Goal: Check status: Check status

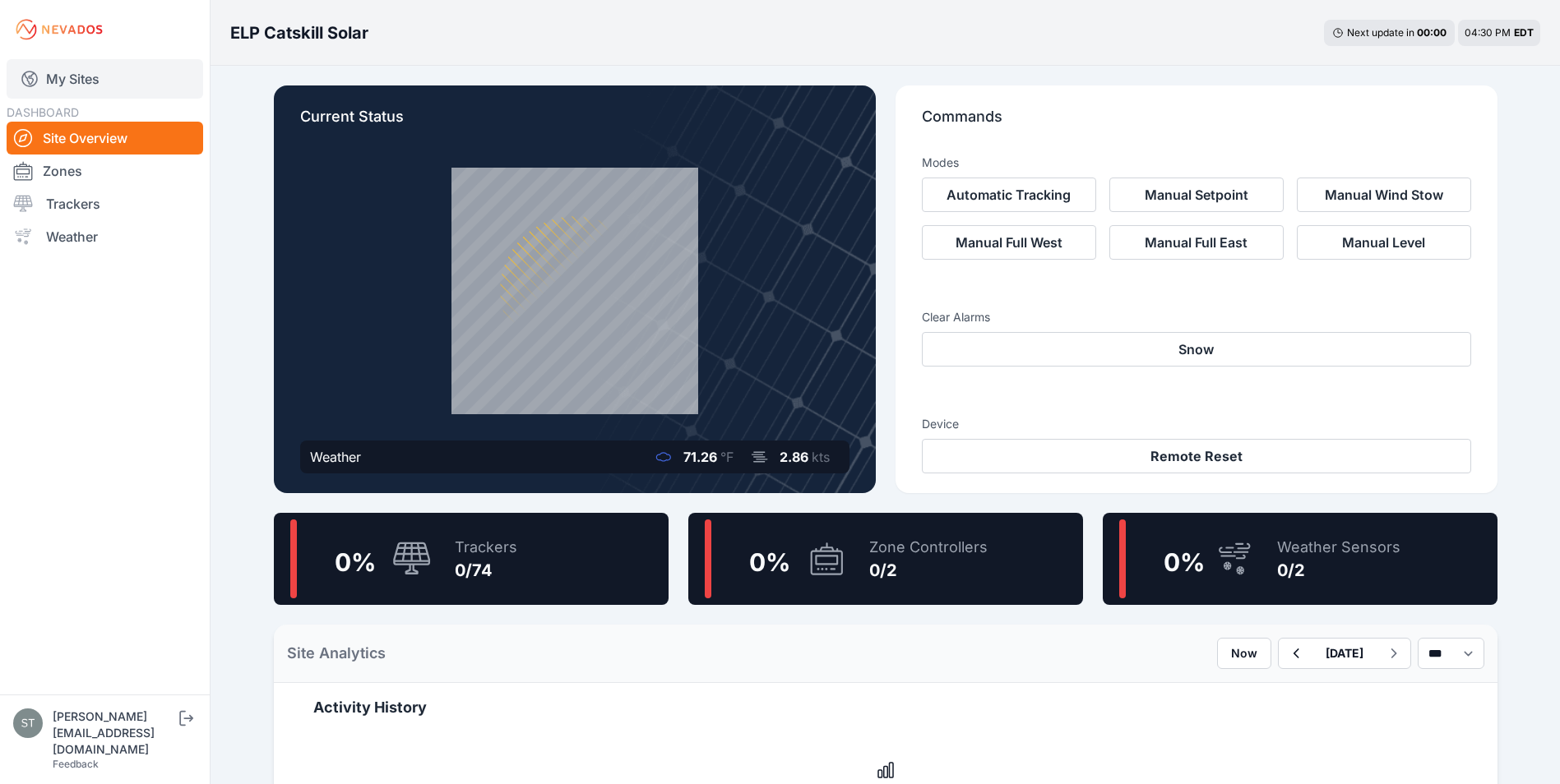
click at [67, 71] on link "My Sites" at bounding box center [105, 78] width 197 height 39
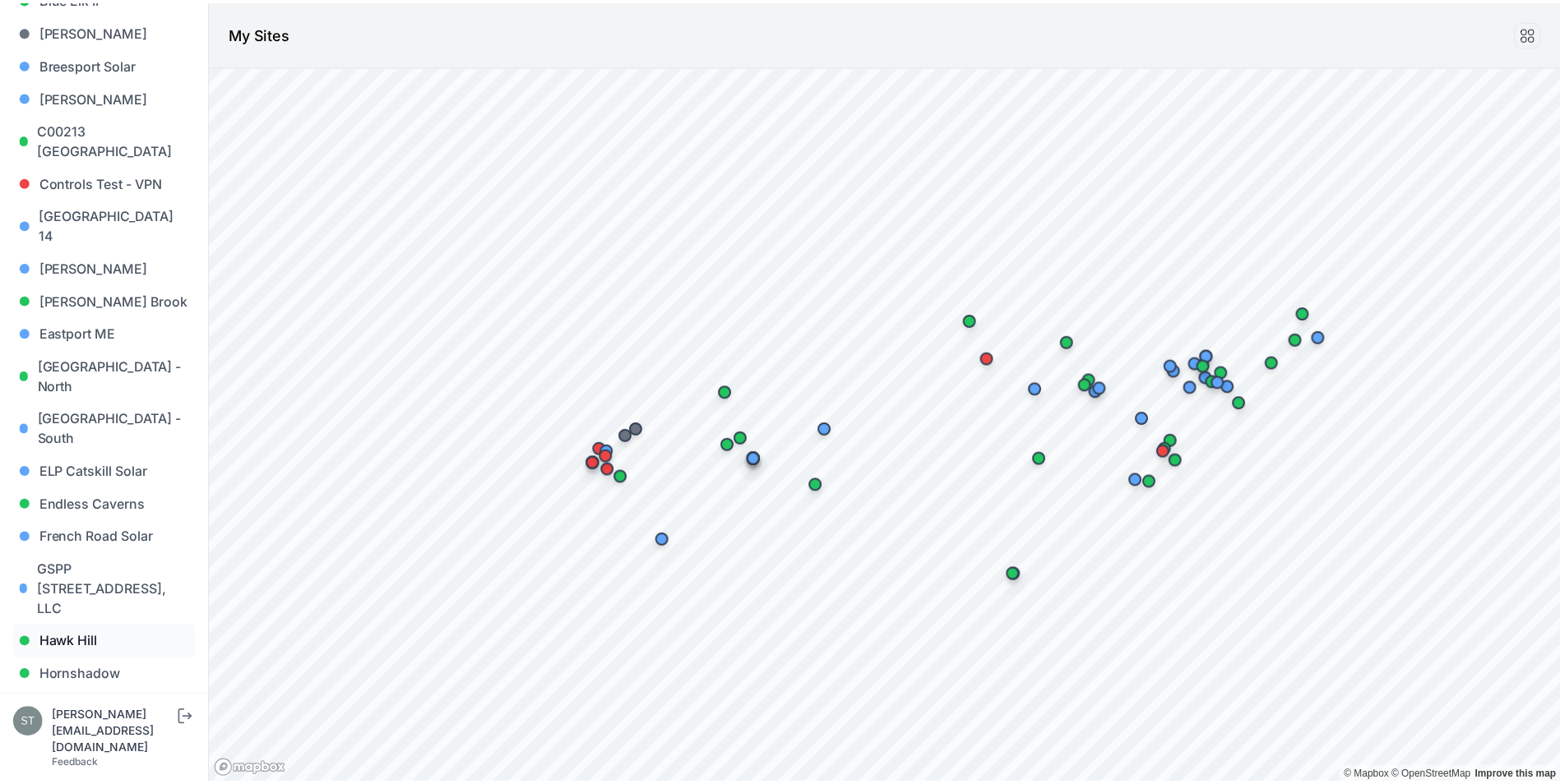
scroll to position [411, 0]
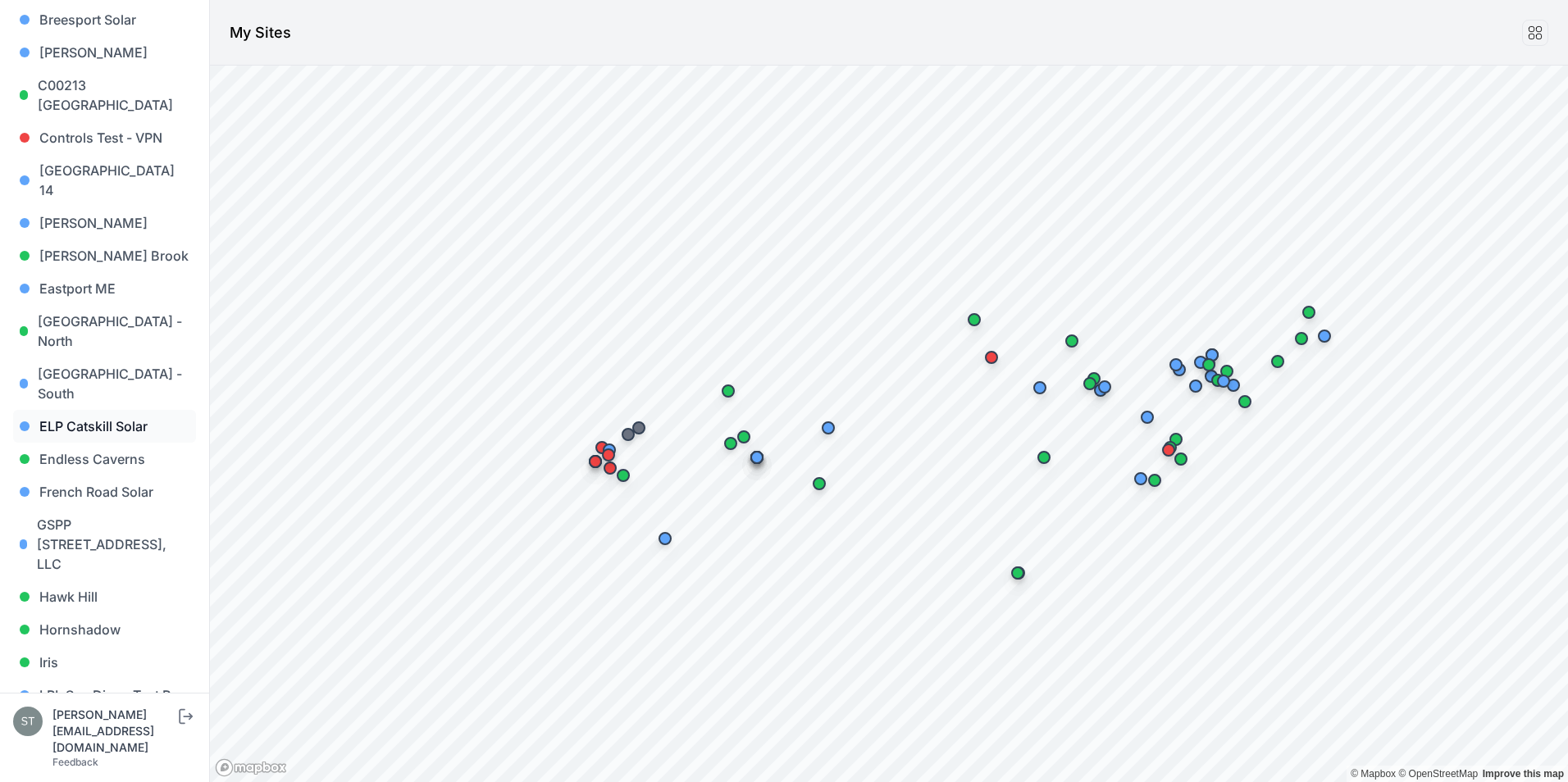
click at [94, 410] on link "ELP Catskill Solar" at bounding box center [104, 427] width 183 height 33
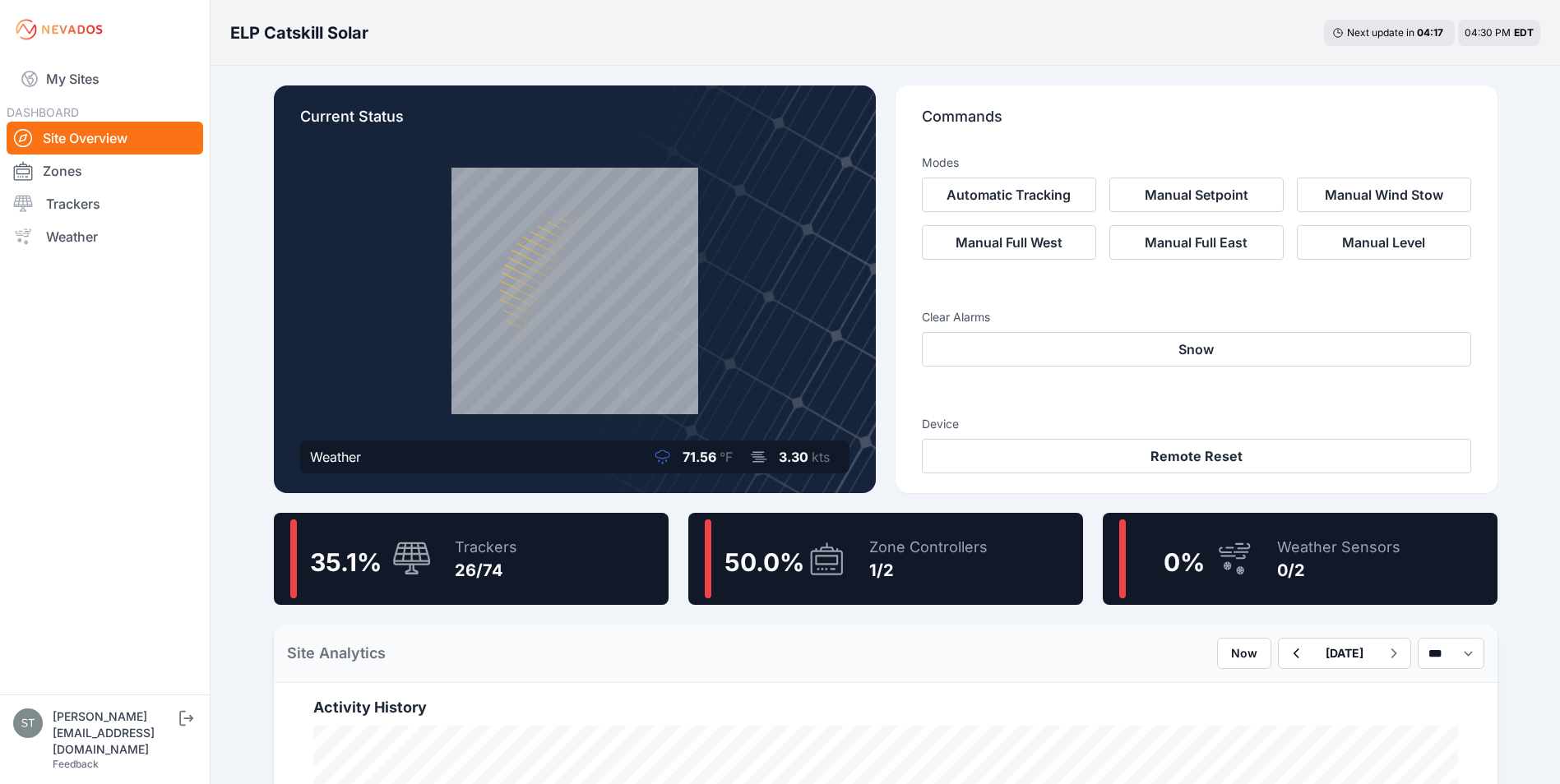
click at [424, 547] on icon at bounding box center [411, 559] width 39 height 36
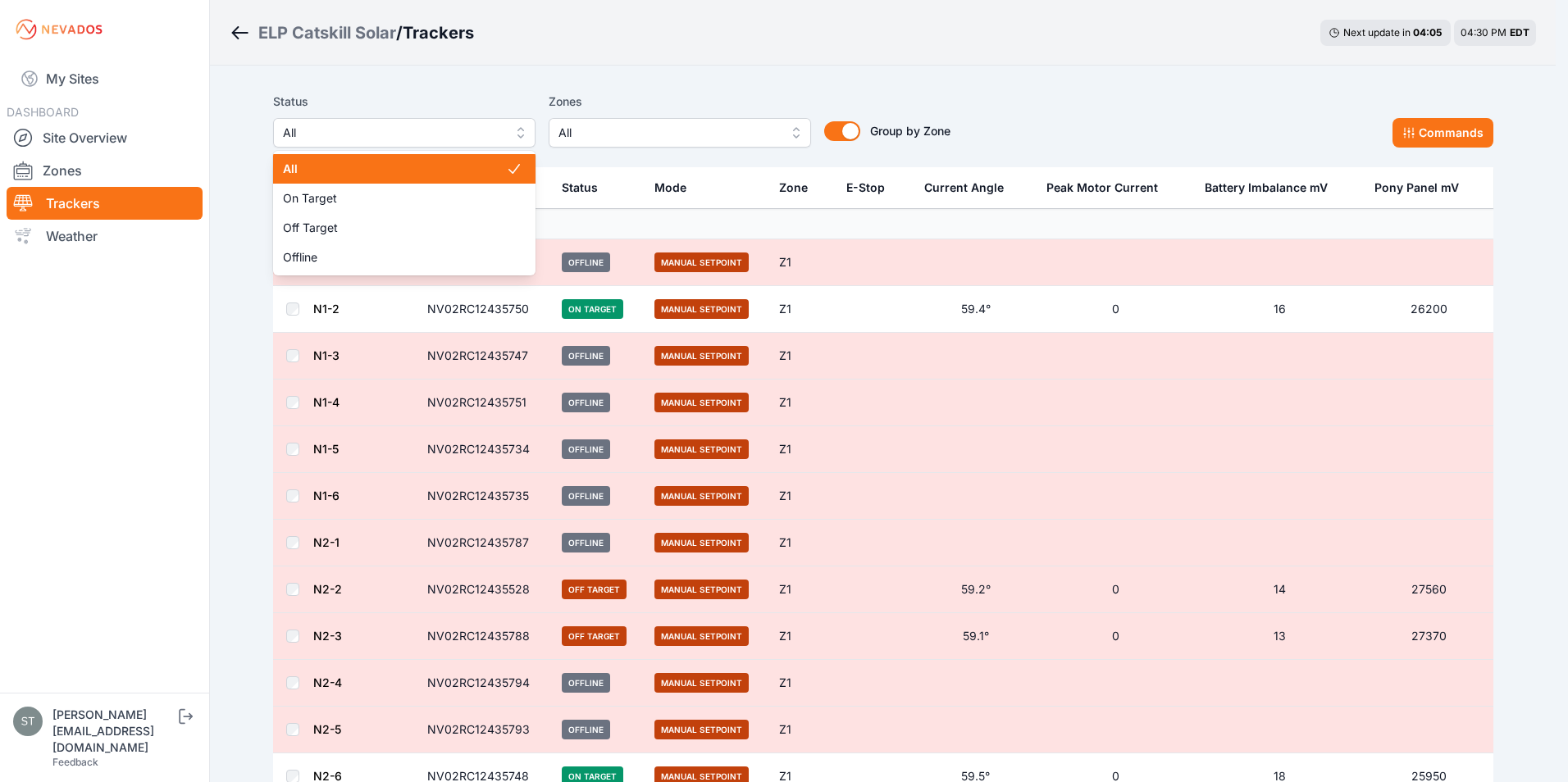
click at [424, 128] on span "All" at bounding box center [392, 133] width 219 height 20
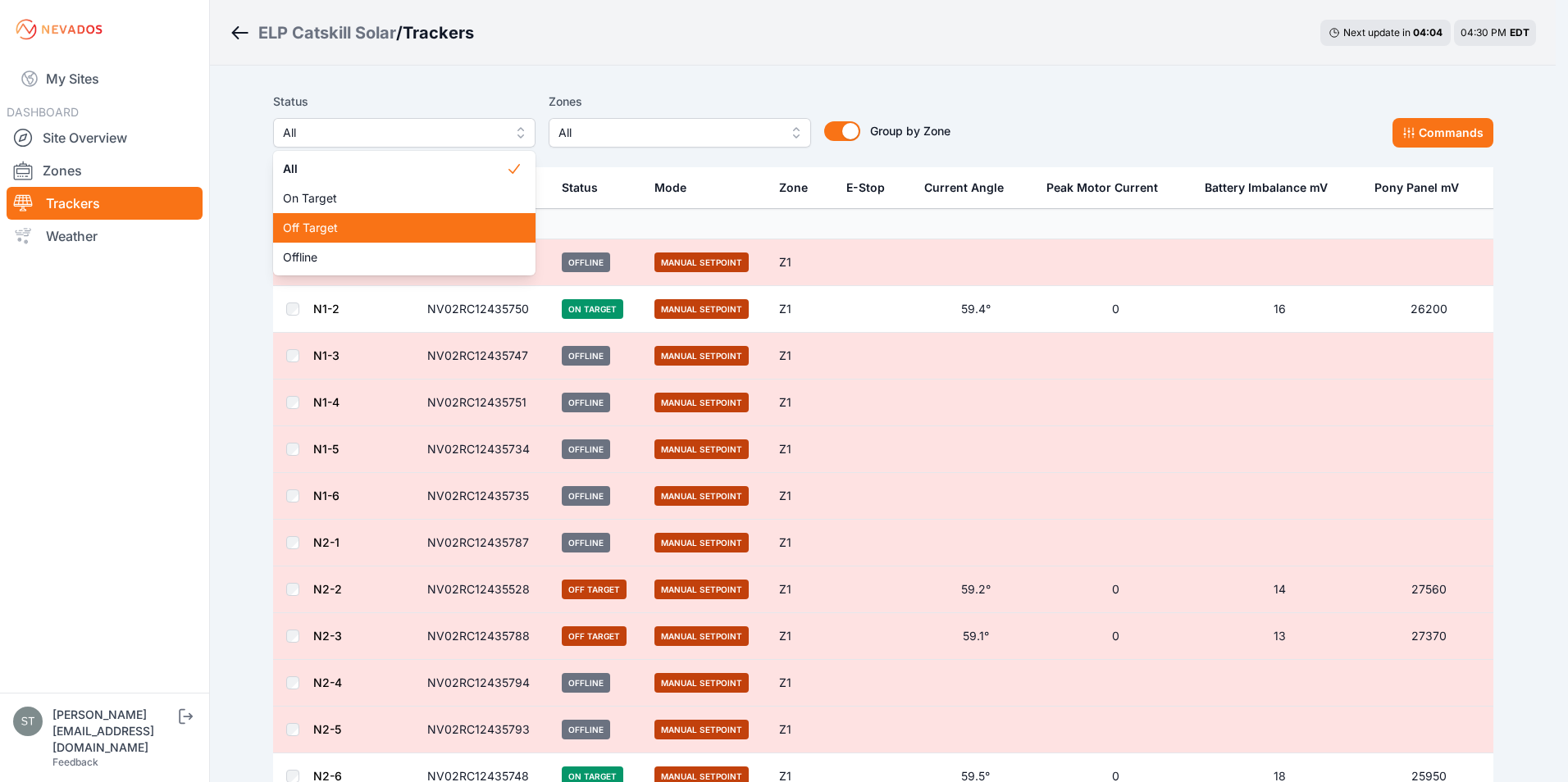
click at [337, 235] on span "Off Target" at bounding box center [394, 227] width 223 height 16
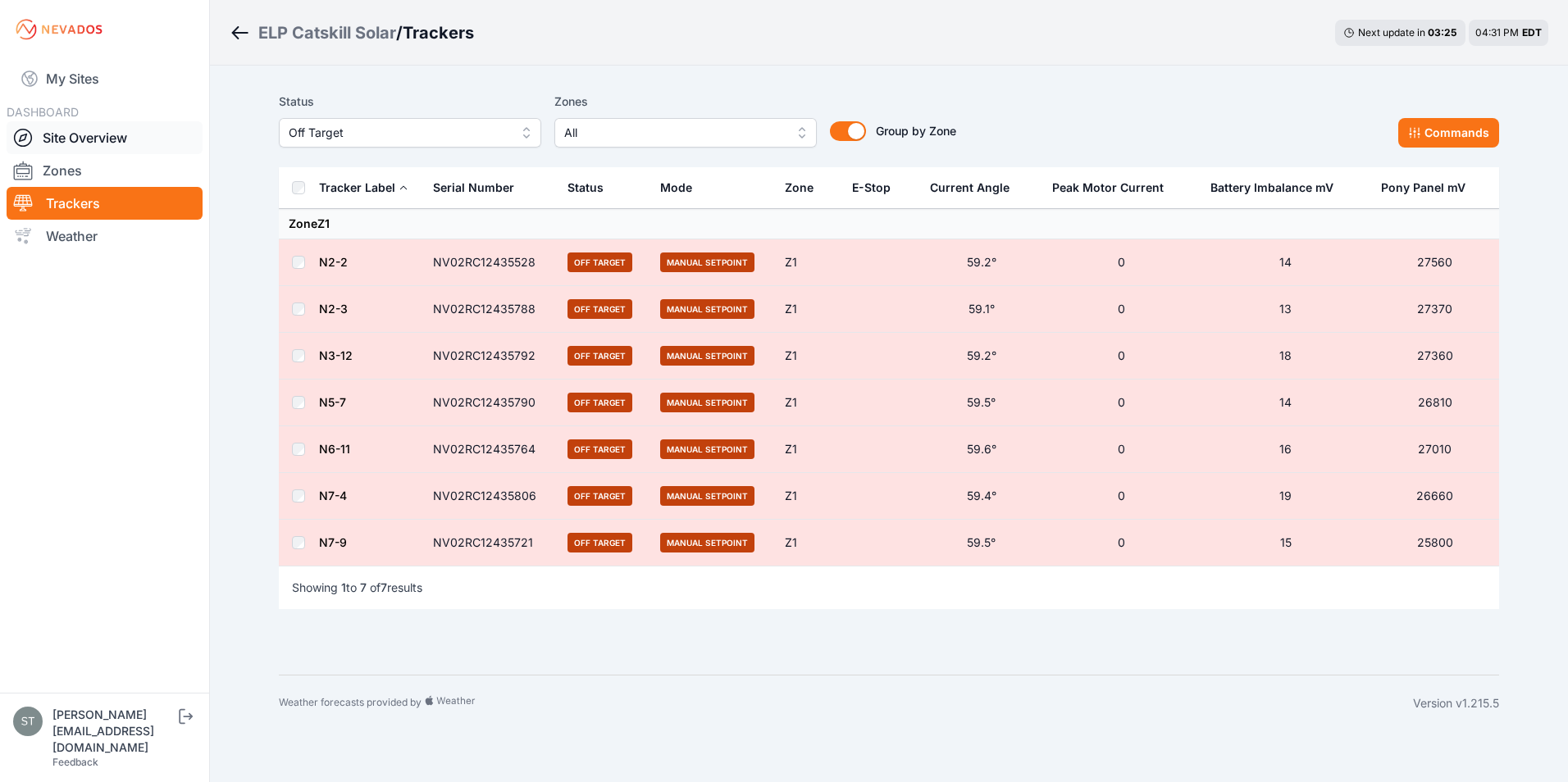
click at [97, 137] on link "Site Overview" at bounding box center [105, 138] width 196 height 33
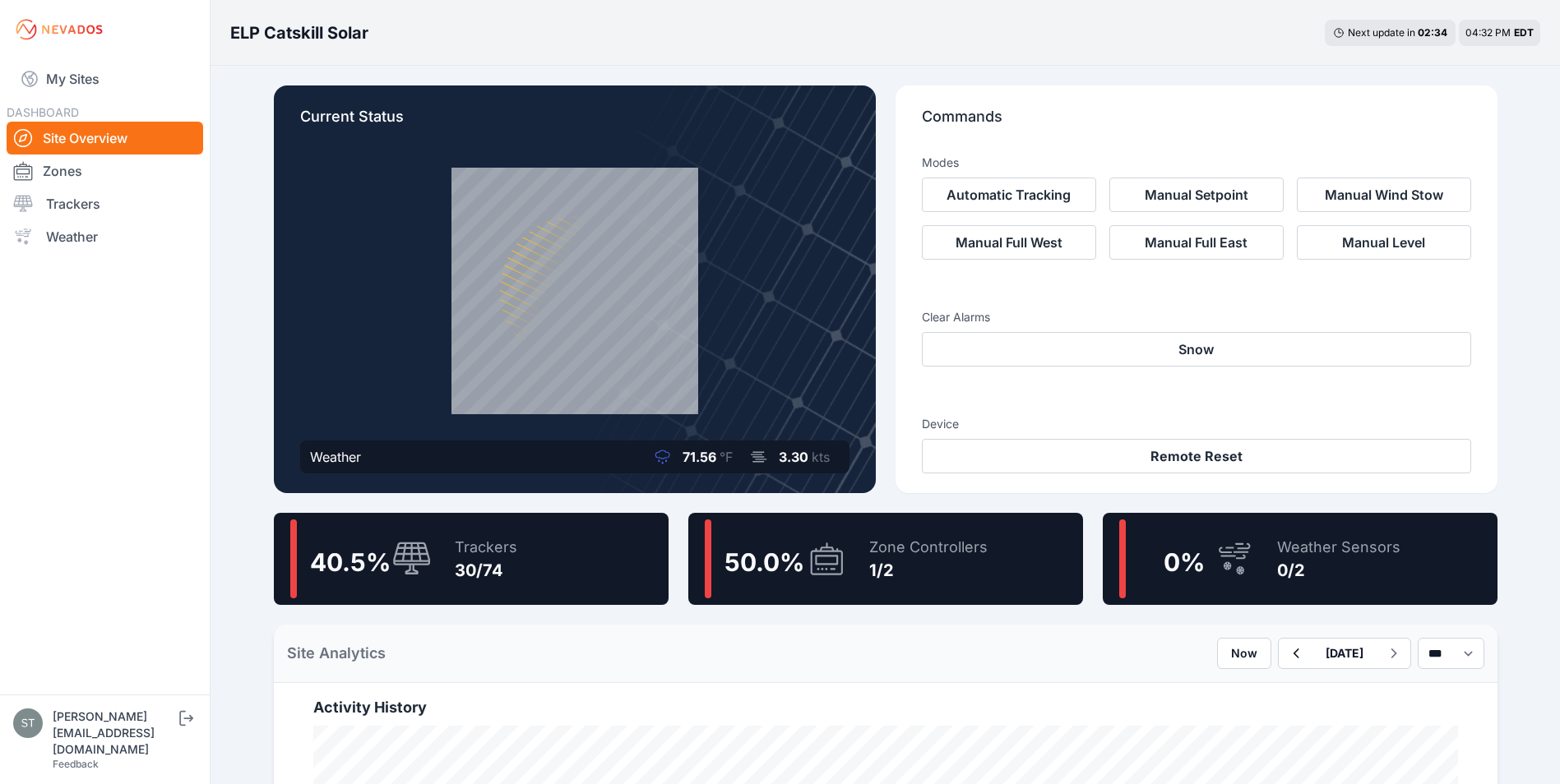
click at [470, 571] on div "30/74" at bounding box center [486, 570] width 63 height 23
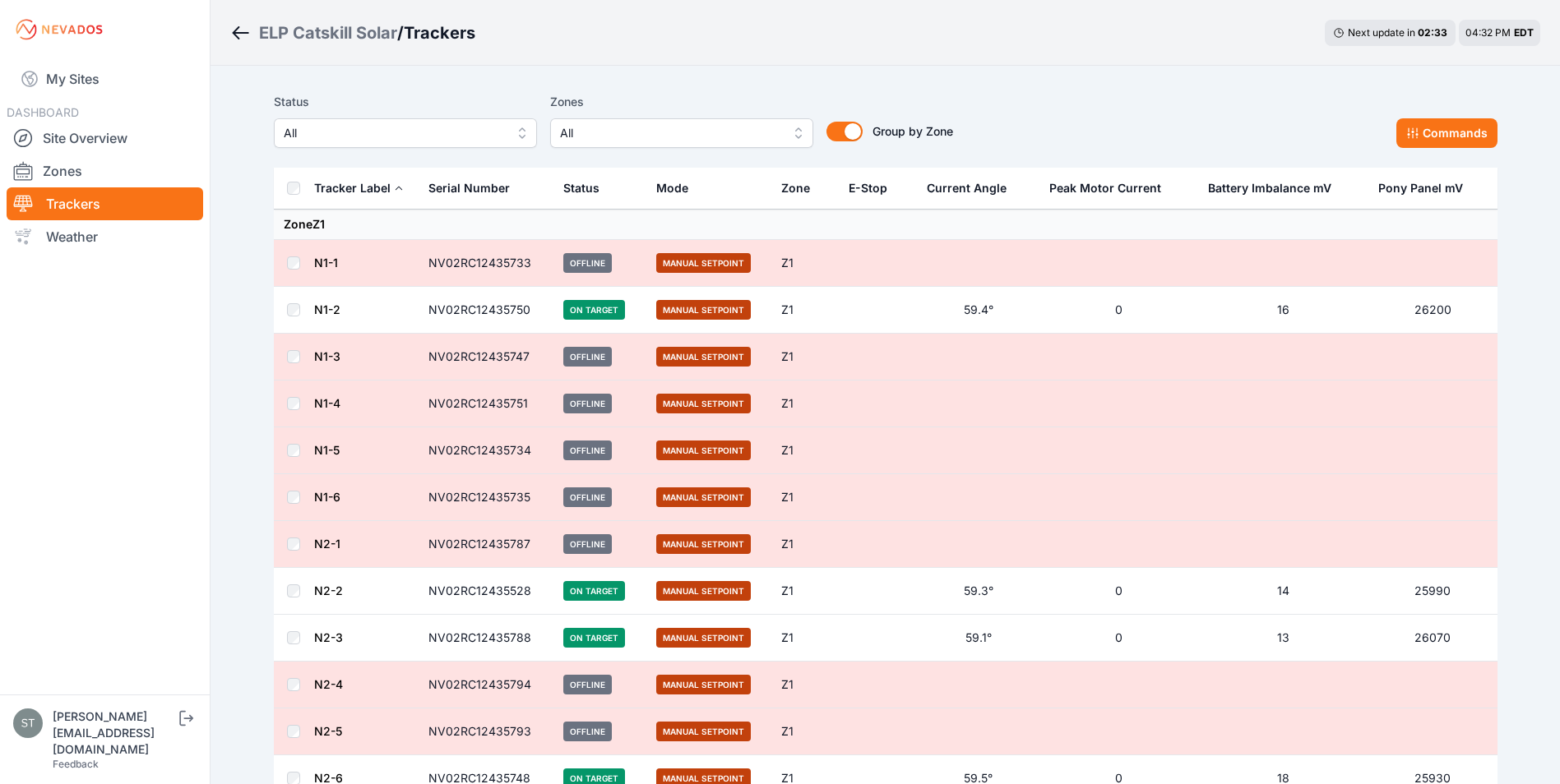
click at [644, 130] on span "All" at bounding box center [670, 133] width 220 height 20
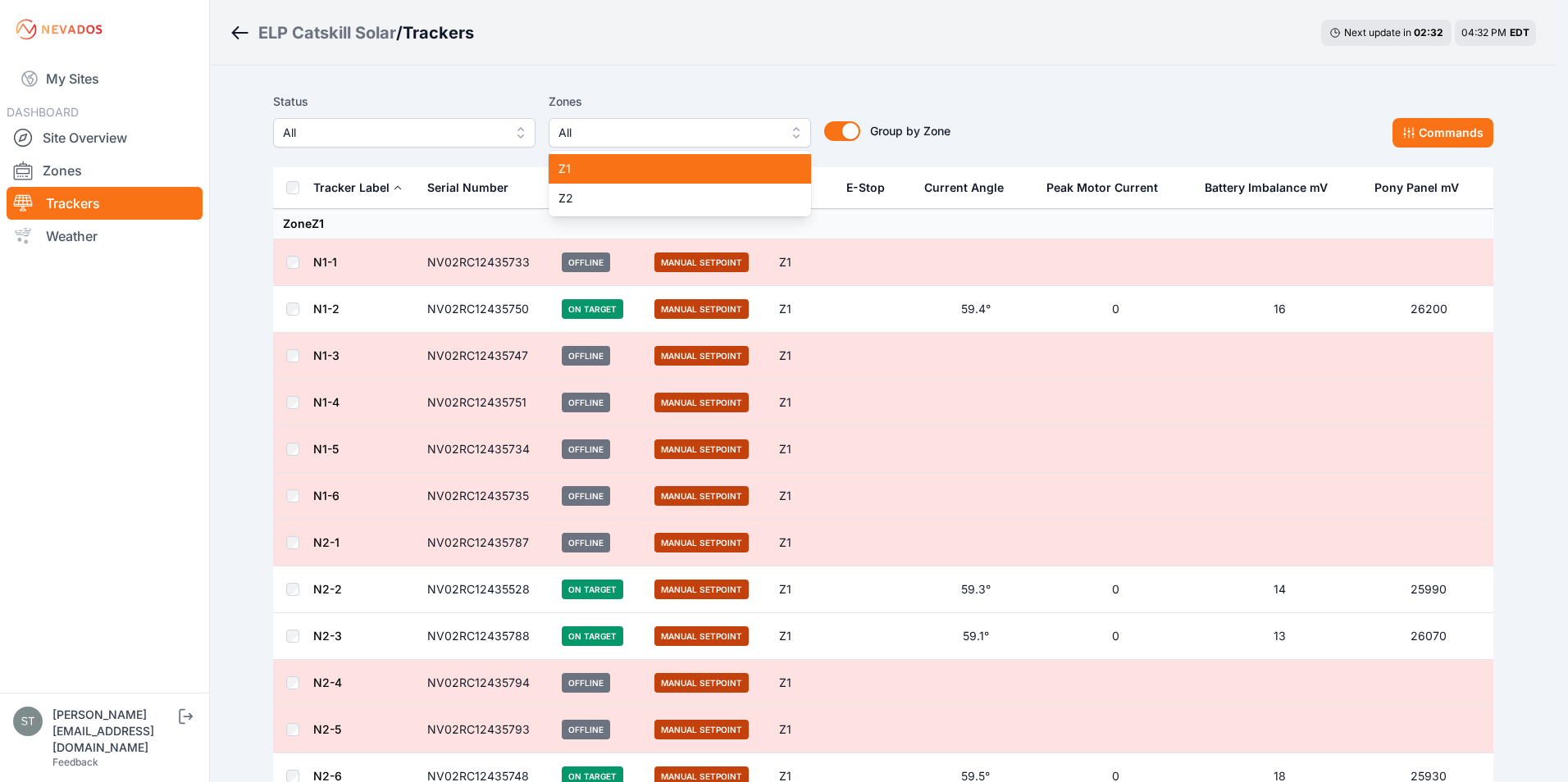
click at [592, 166] on span "Z1" at bounding box center [670, 168] width 223 height 16
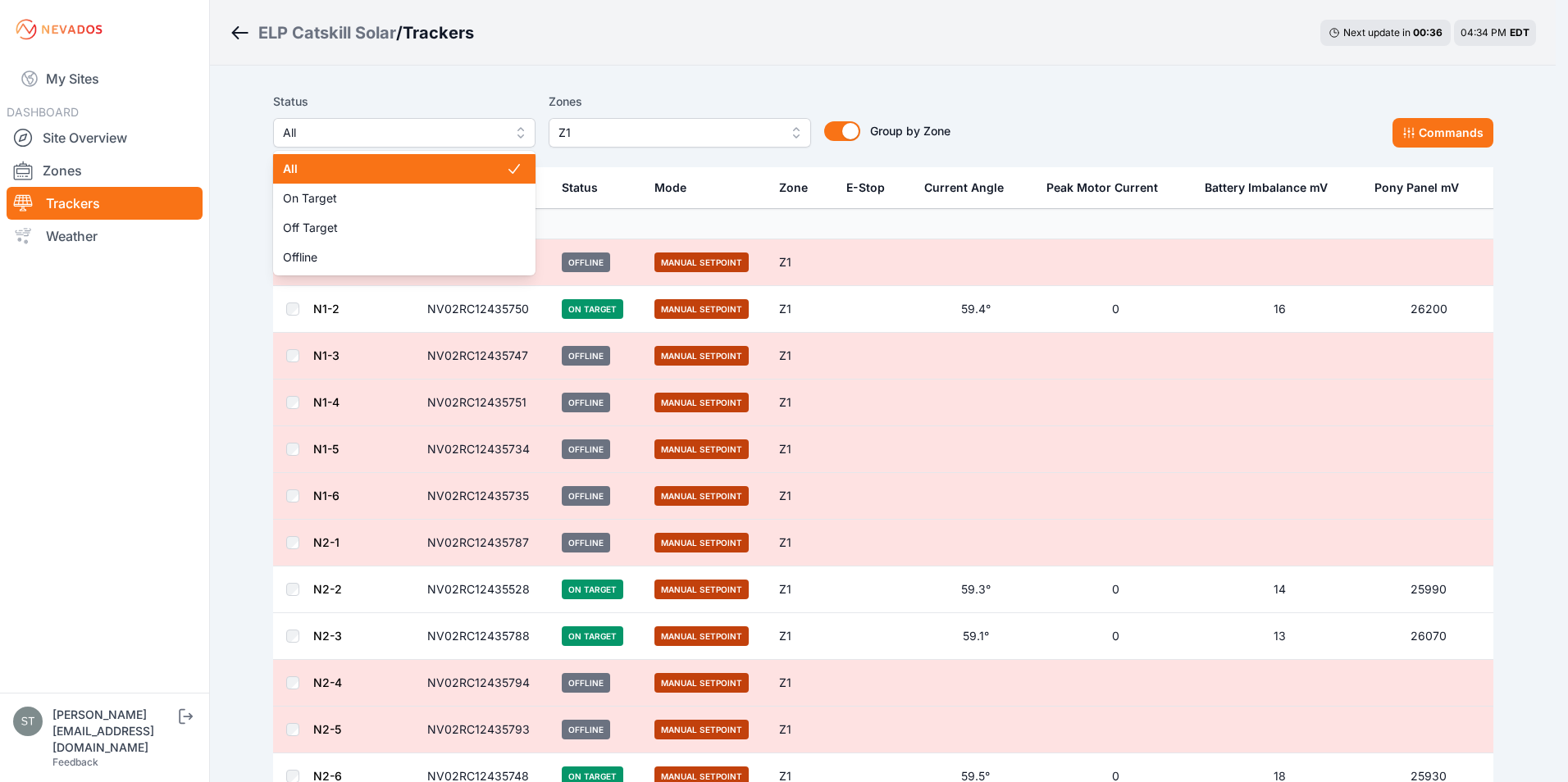
click at [378, 140] on span "All" at bounding box center [392, 133] width 219 height 20
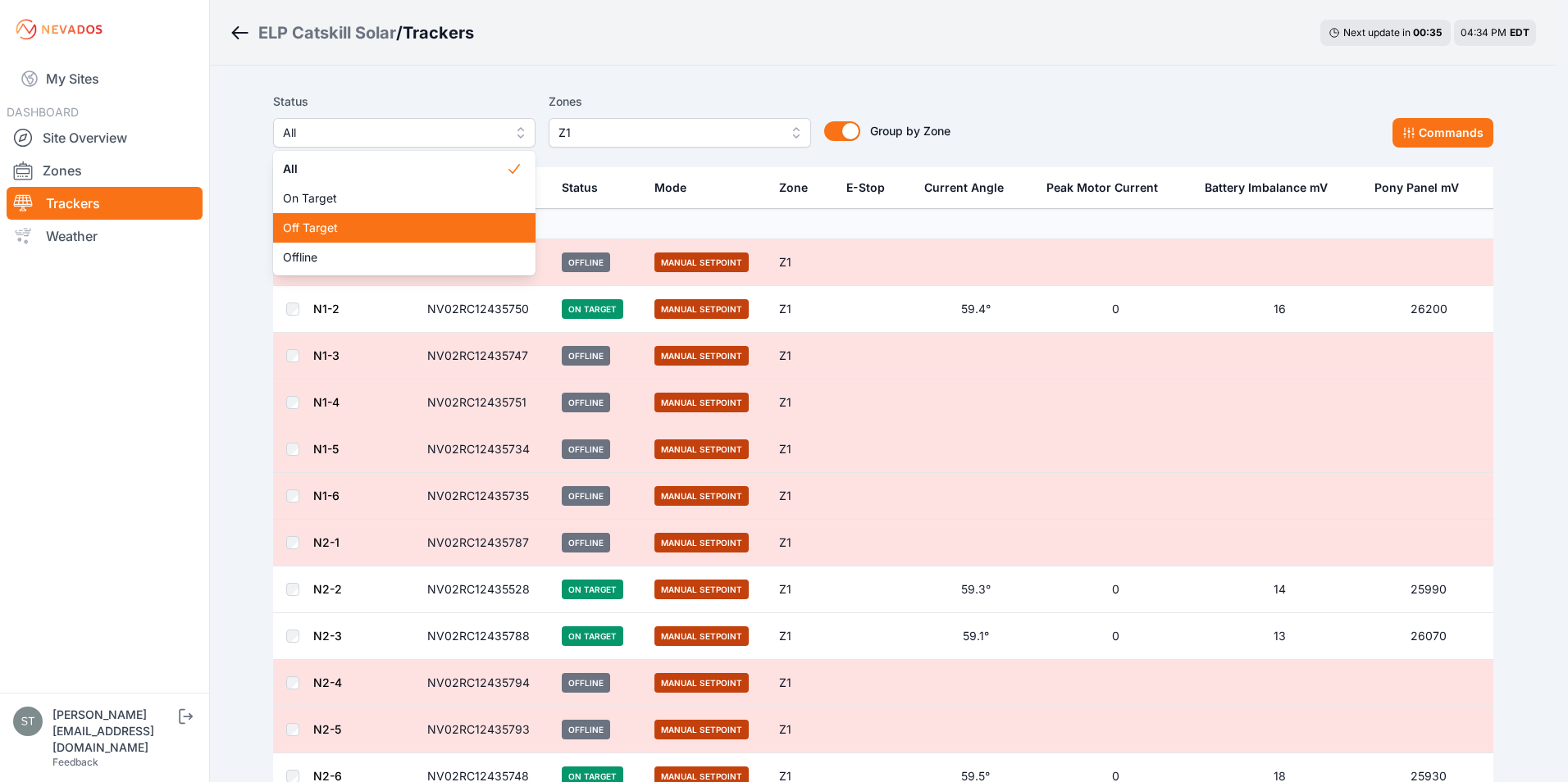
click at [331, 236] on div "Off Target" at bounding box center [404, 228] width 263 height 29
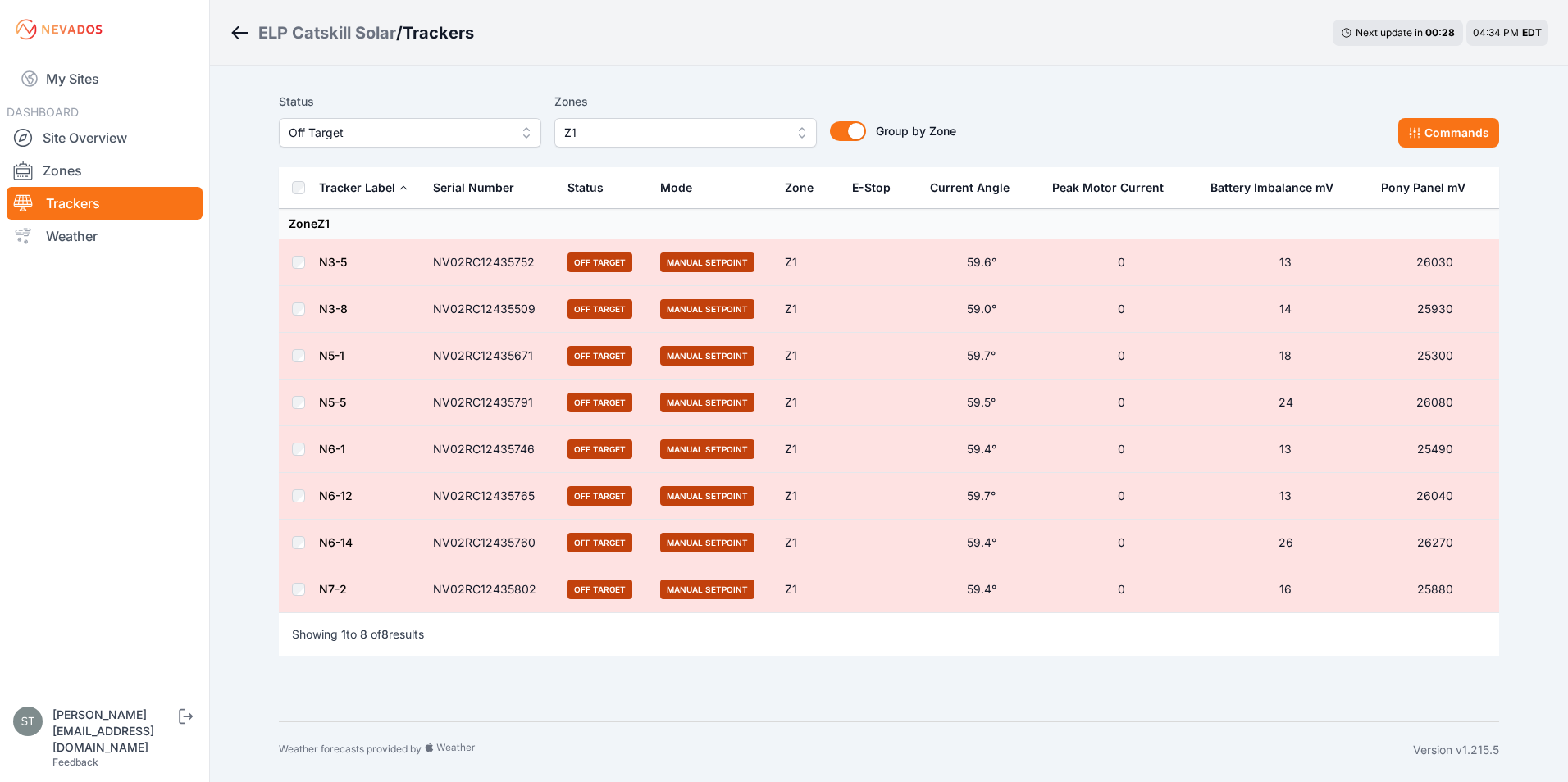
click at [364, 140] on span "Off Target" at bounding box center [398, 133] width 219 height 20
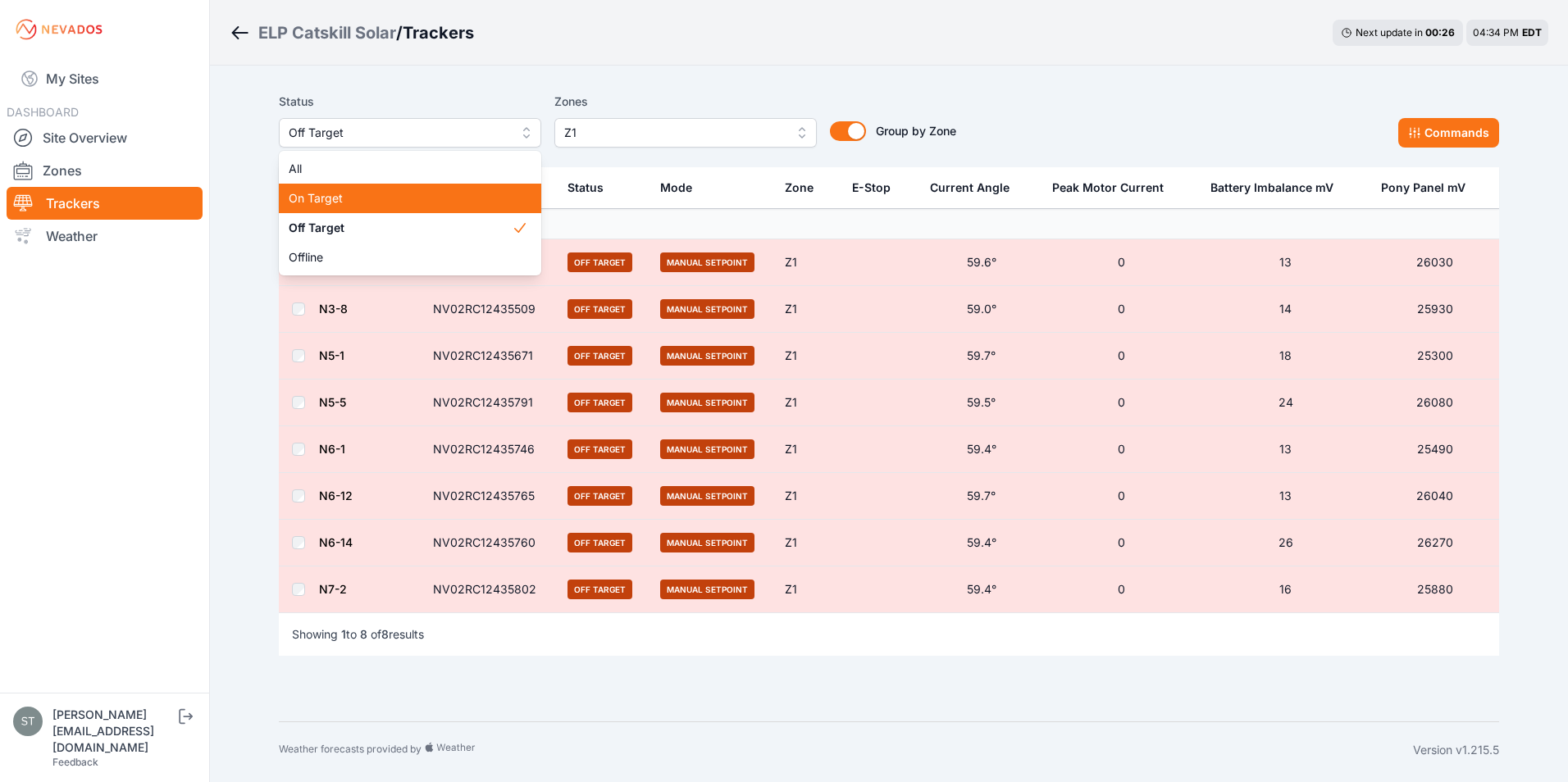
click at [336, 205] on span "On Target" at bounding box center [400, 198] width 223 height 16
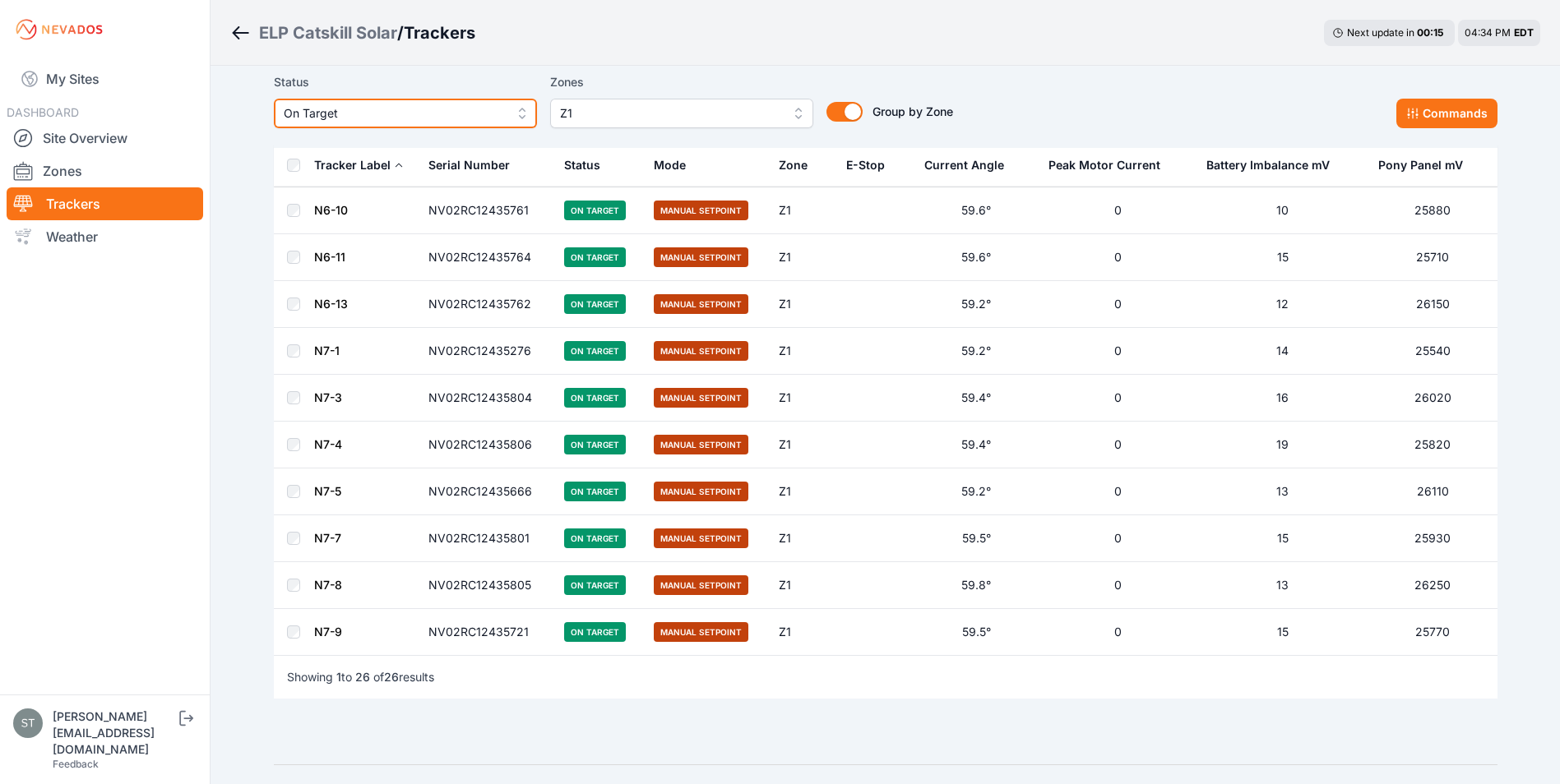
scroll to position [822, 0]
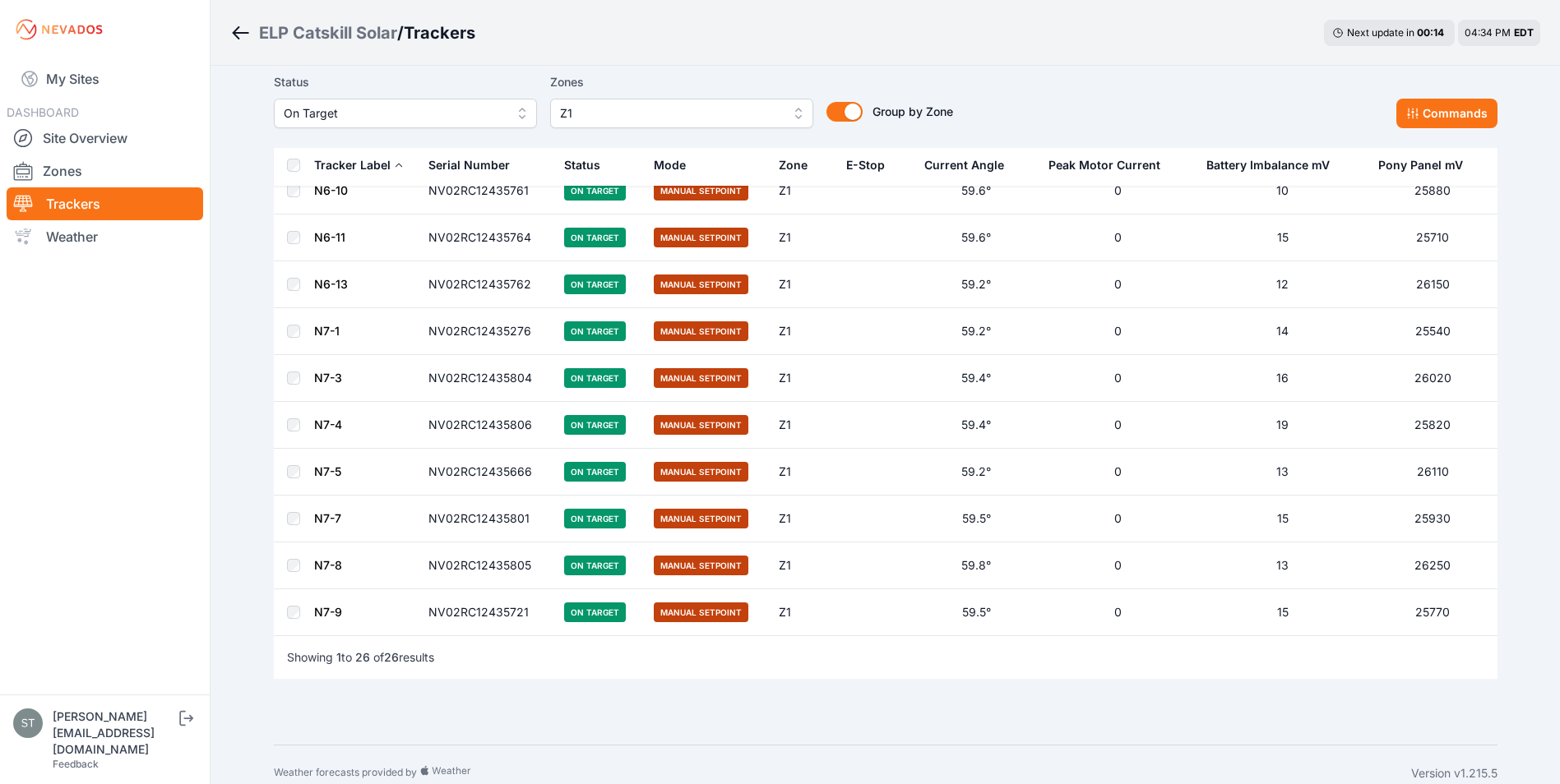
click at [321, 103] on button "On Target" at bounding box center [405, 113] width 263 height 30
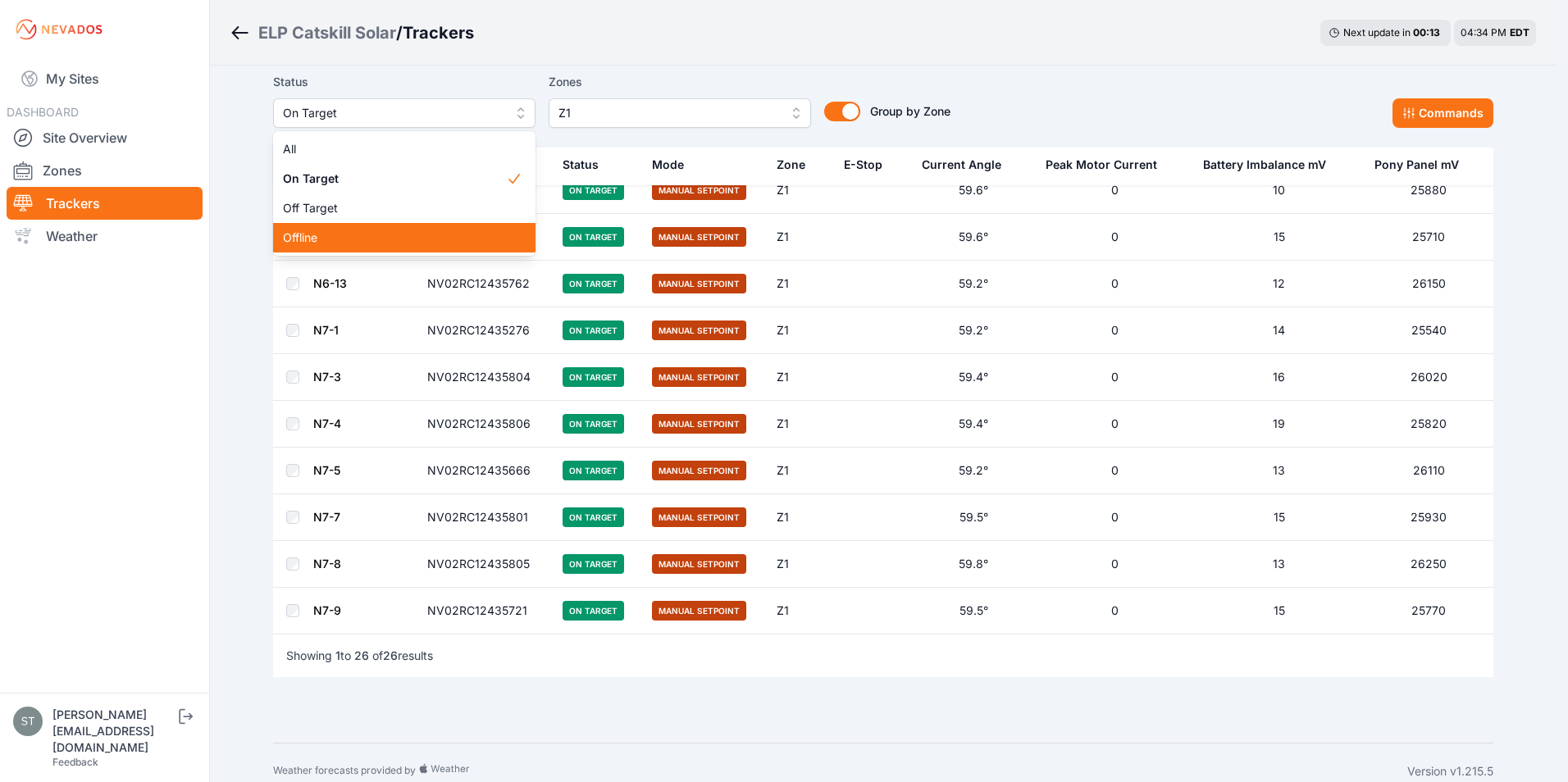
click at [304, 237] on span "Offline" at bounding box center [394, 238] width 223 height 16
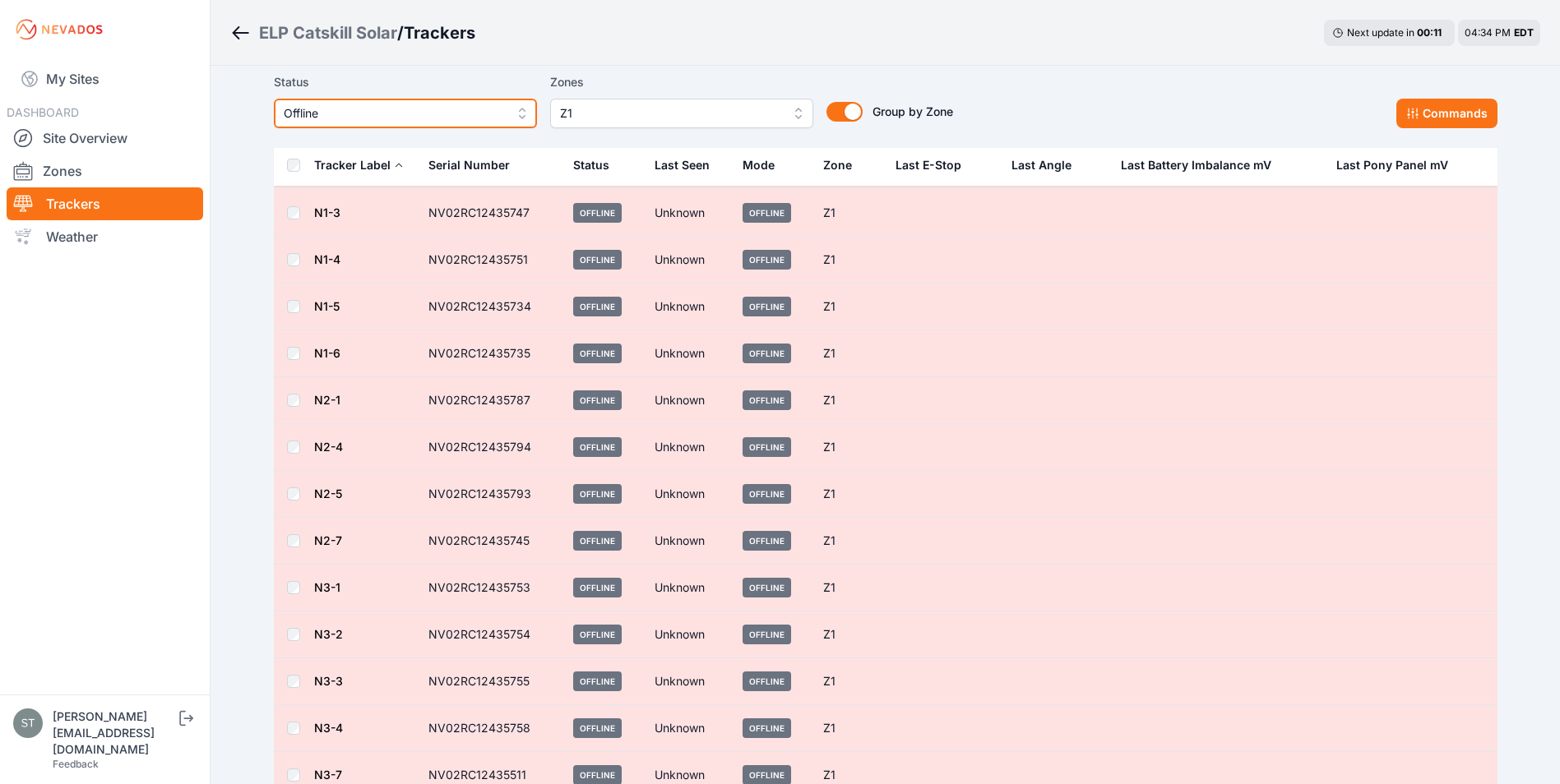
scroll to position [83, 0]
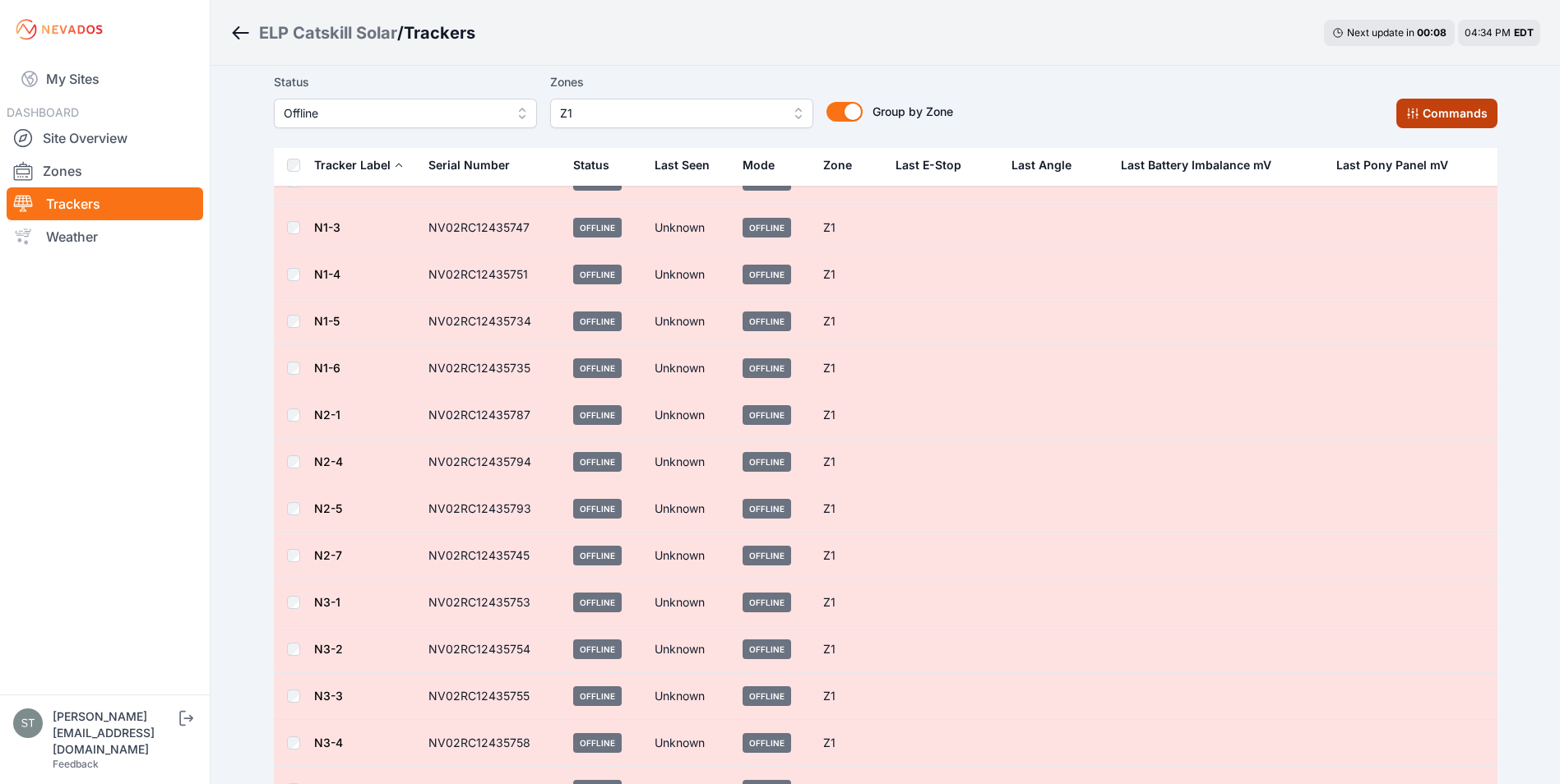
click at [1438, 116] on button "Commands" at bounding box center [1447, 113] width 101 height 30
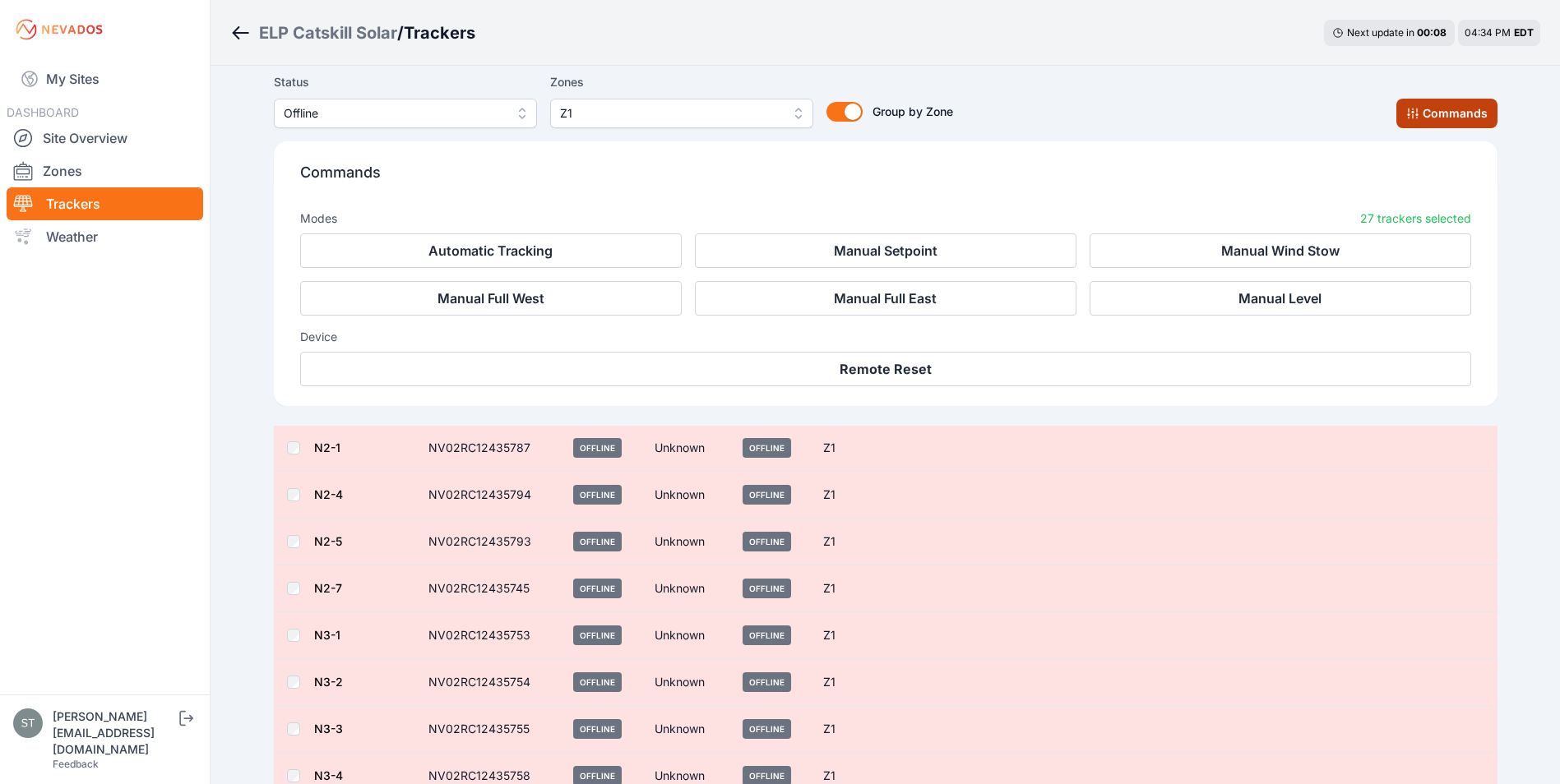
scroll to position [360, 0]
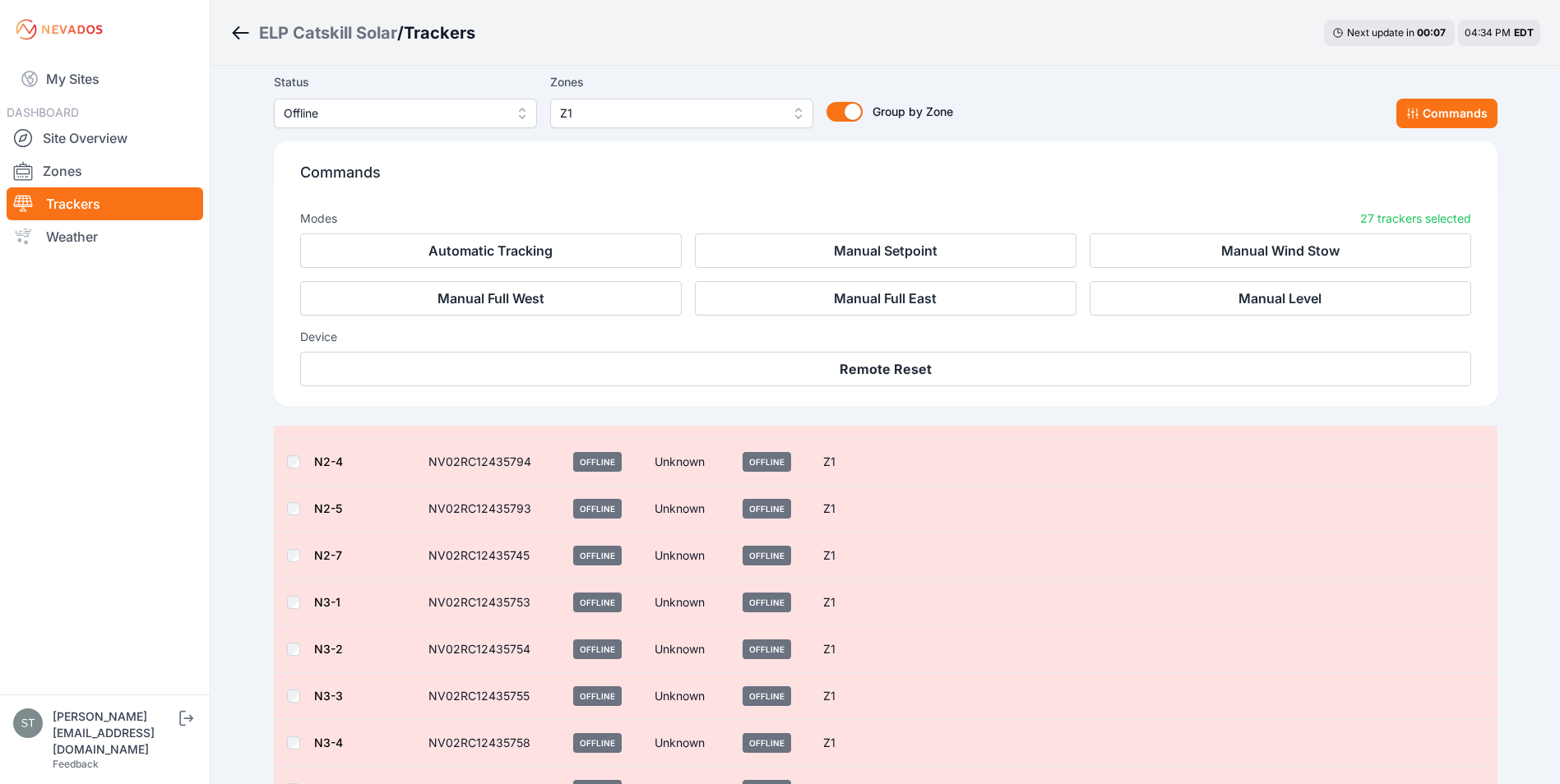
click at [1204, 105] on div "Status Offline Zones Z1 Group by Zone Group by Zone Commands" at bounding box center [885, 100] width 1223 height 56
click at [1073, 103] on div "Status Offline Zones Z1 Group by Zone Group by Zone Commands" at bounding box center [885, 100] width 1223 height 56
click at [1462, 110] on button "Commands" at bounding box center [1447, 113] width 101 height 30
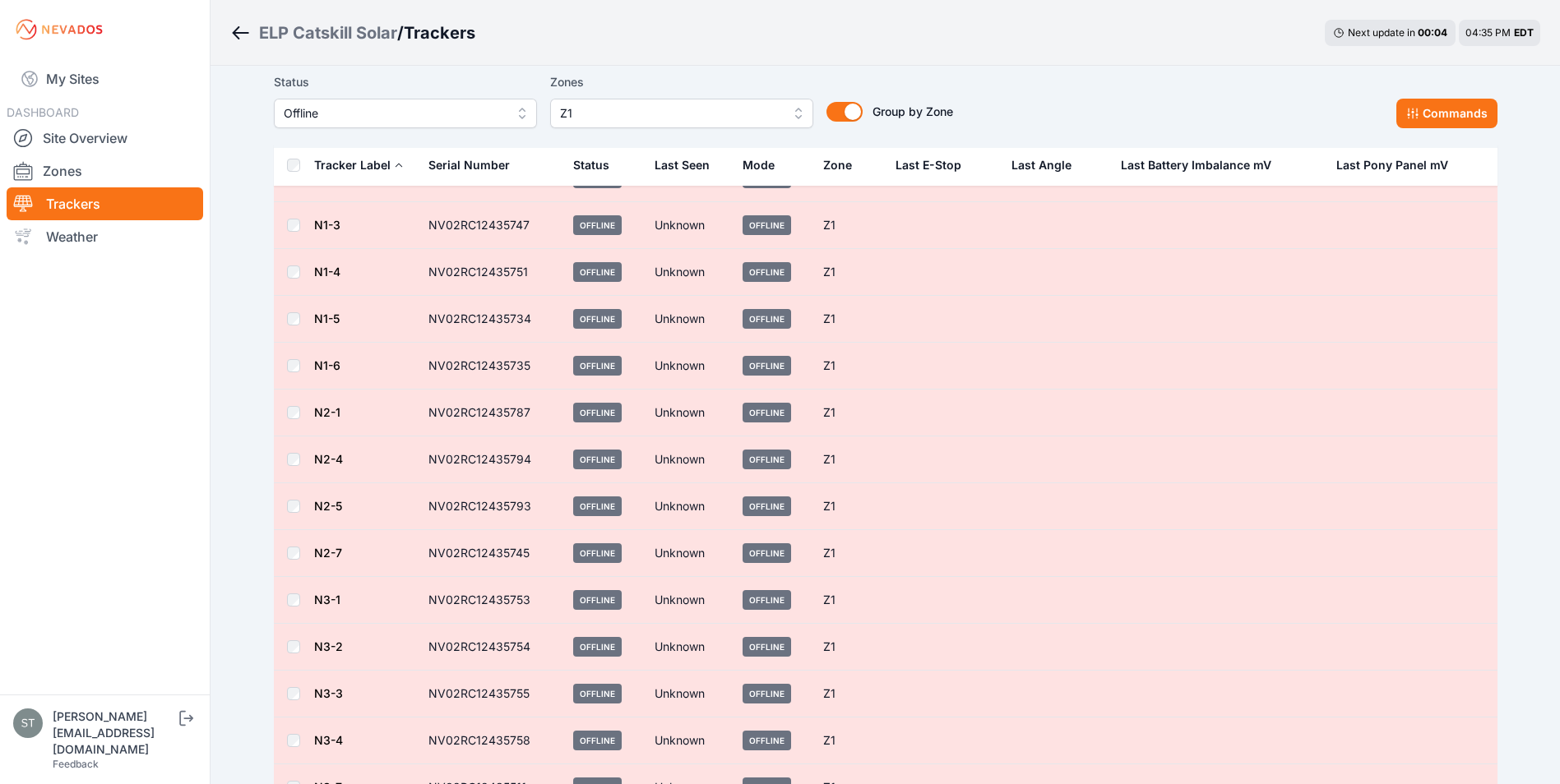
scroll to position [83, 0]
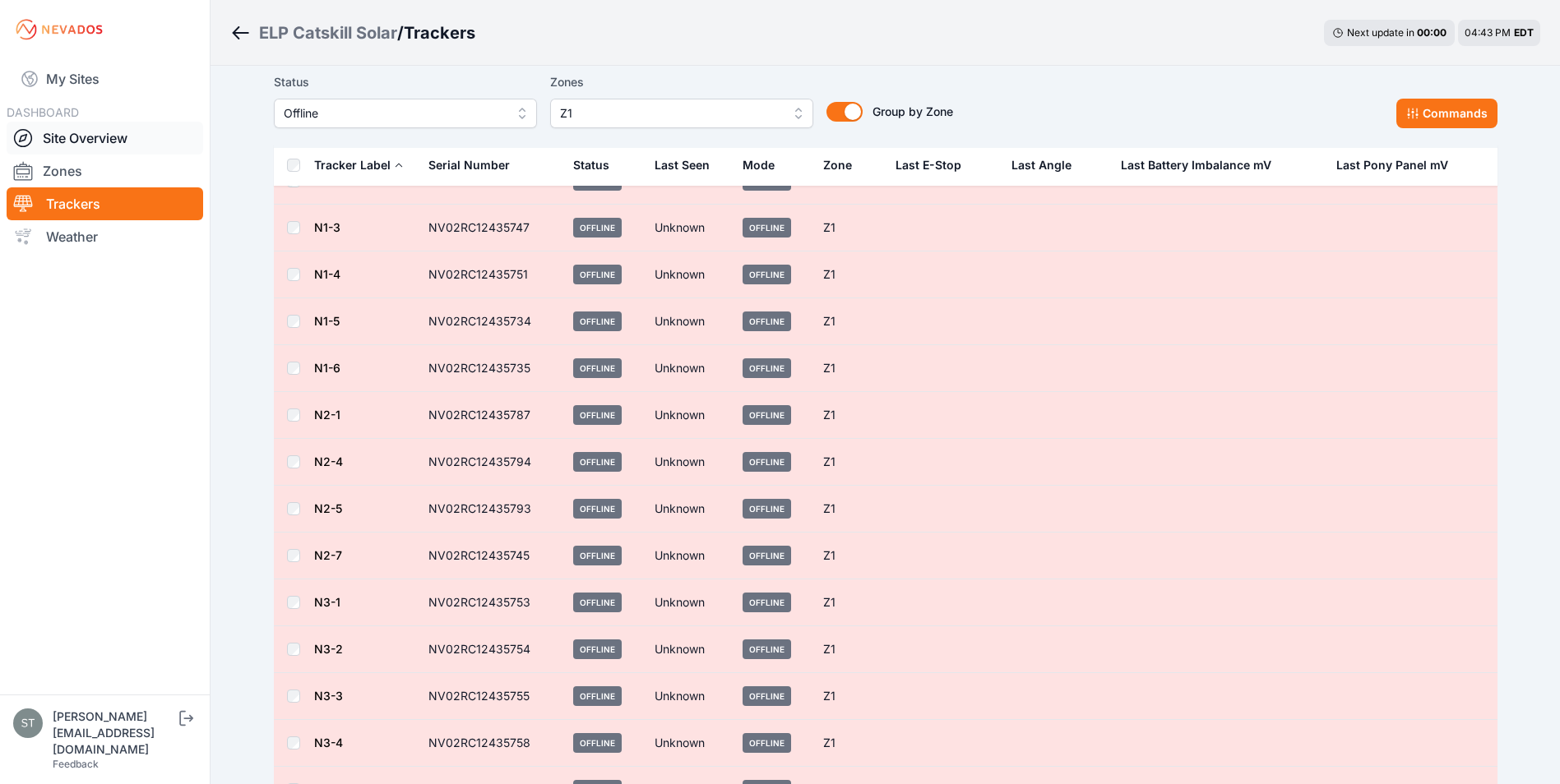
click at [97, 137] on link "Site Overview" at bounding box center [105, 138] width 197 height 33
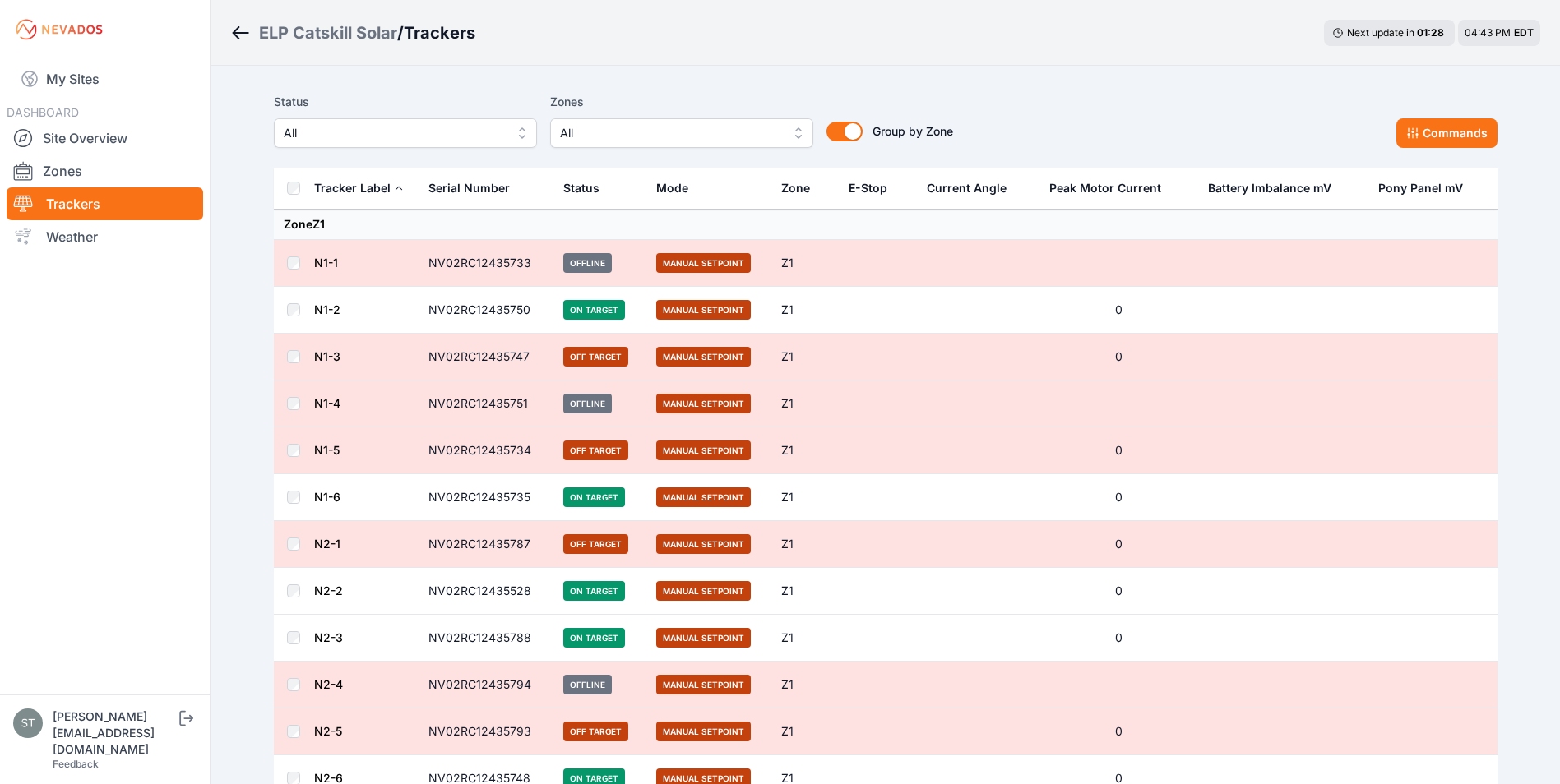
click at [643, 130] on span "All" at bounding box center [670, 133] width 220 height 20
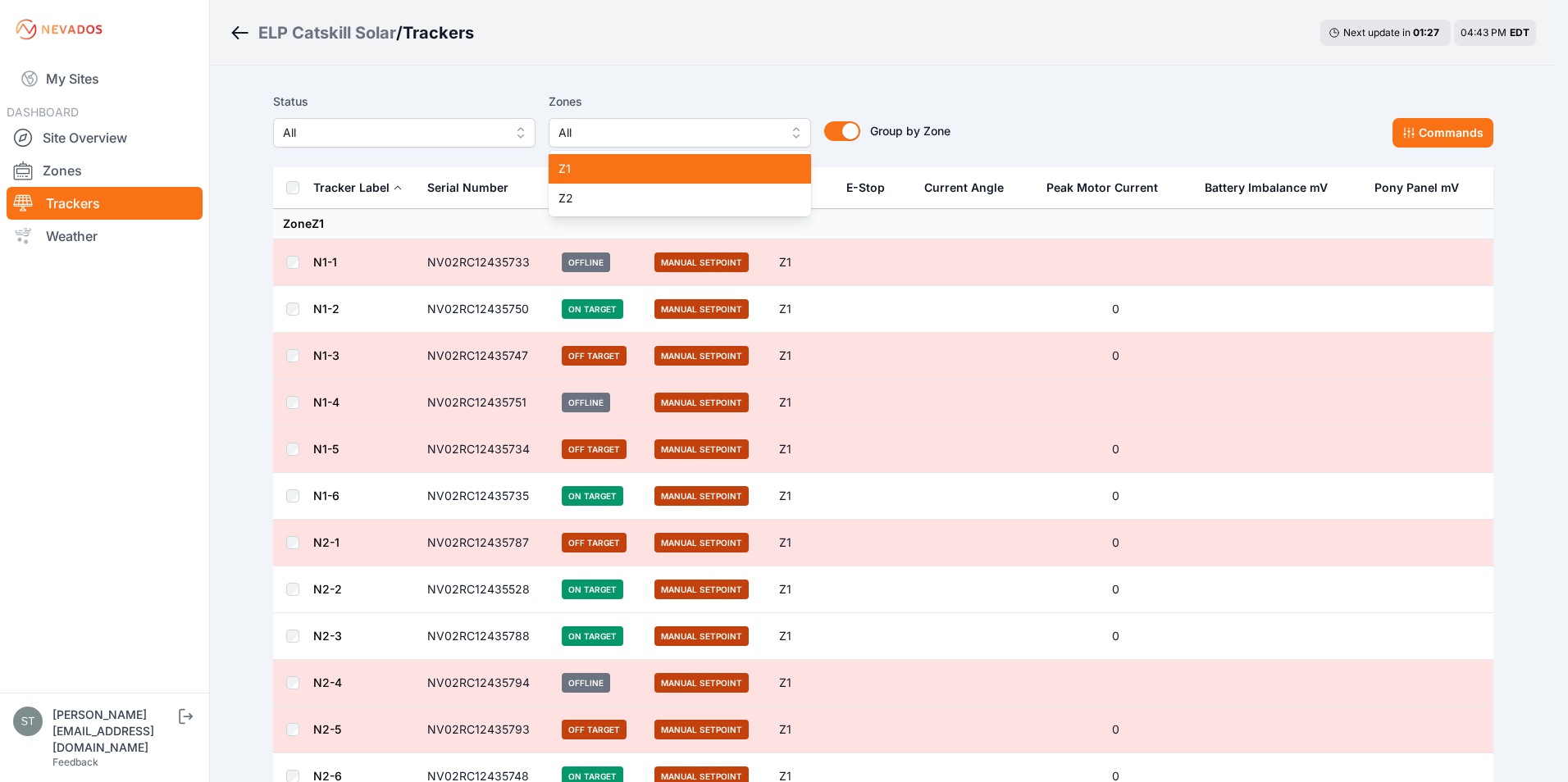
click at [576, 162] on span "Z1" at bounding box center [670, 168] width 223 height 16
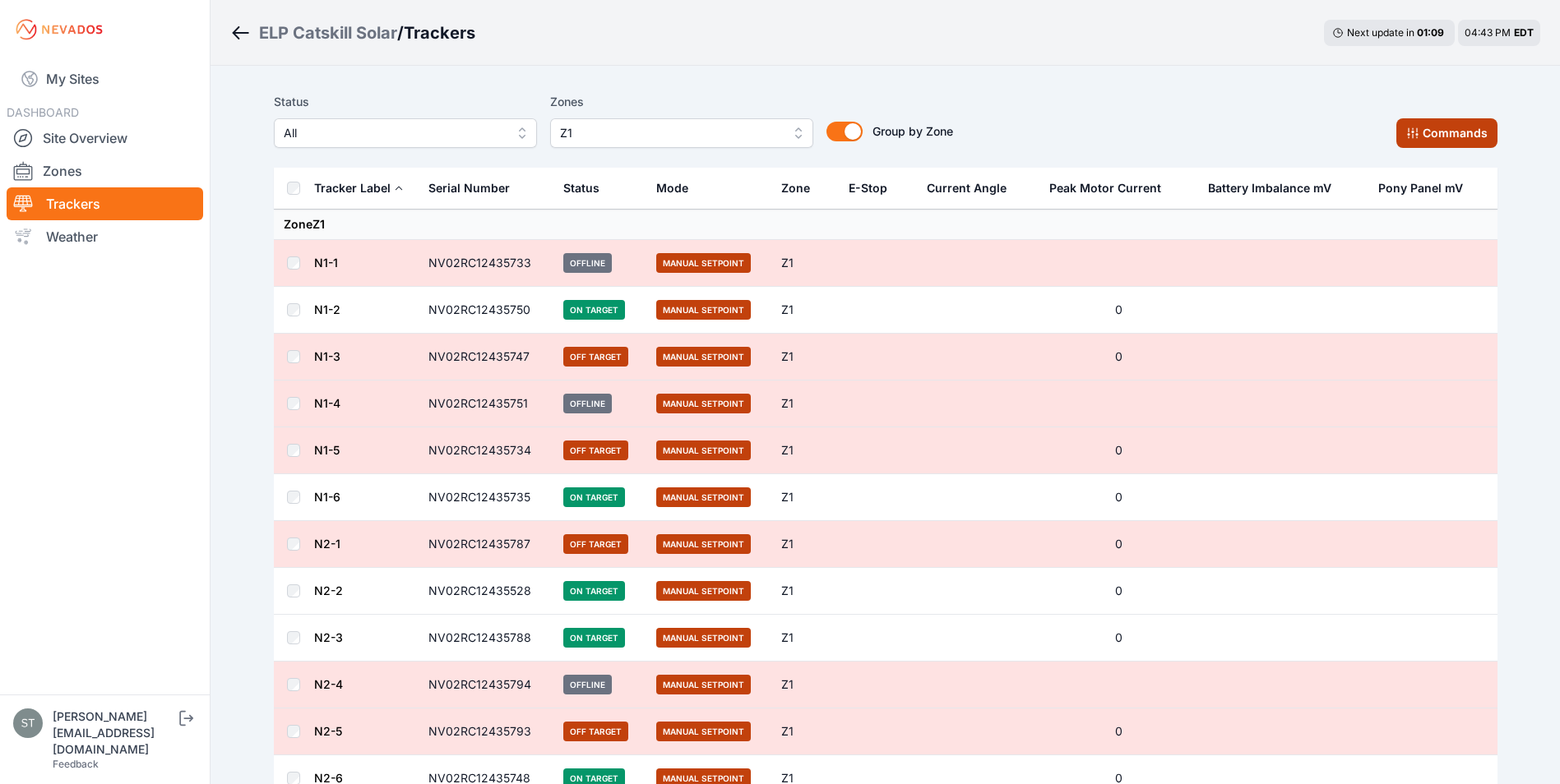
click at [1431, 130] on button "Commands" at bounding box center [1447, 133] width 101 height 30
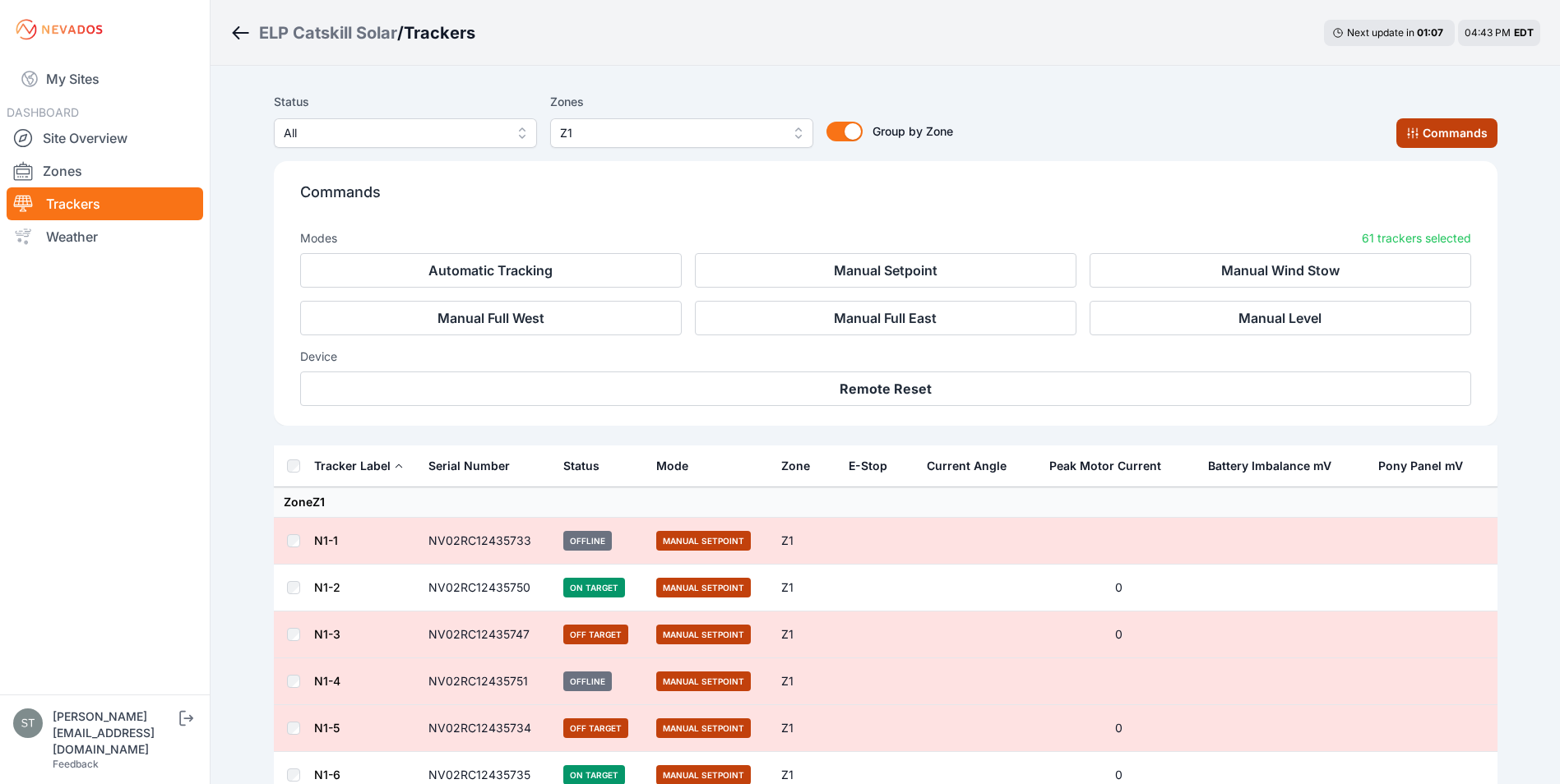
click at [1430, 129] on button "Commands" at bounding box center [1447, 133] width 101 height 30
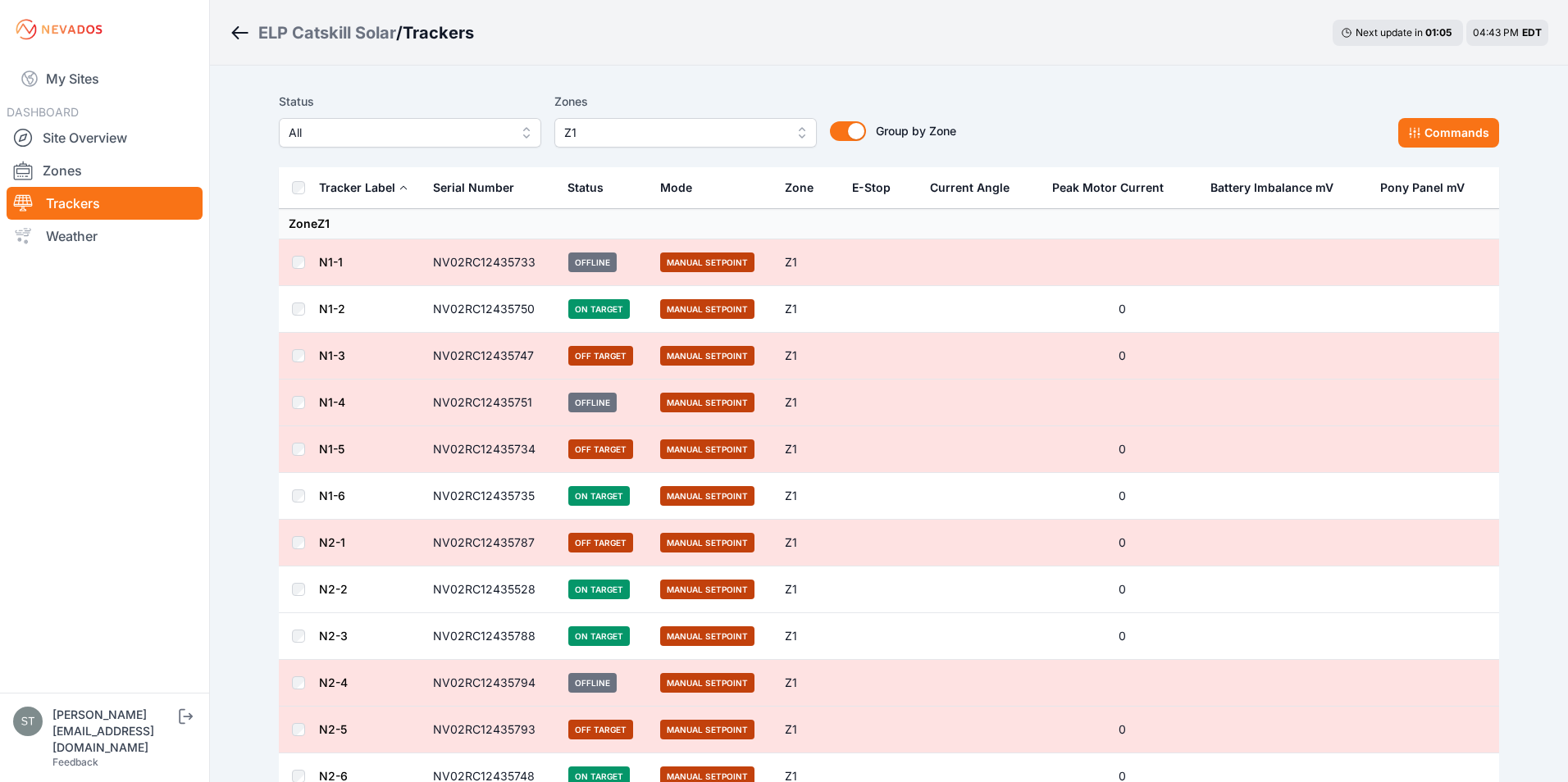
click at [591, 137] on span "Z1" at bounding box center [674, 133] width 219 height 20
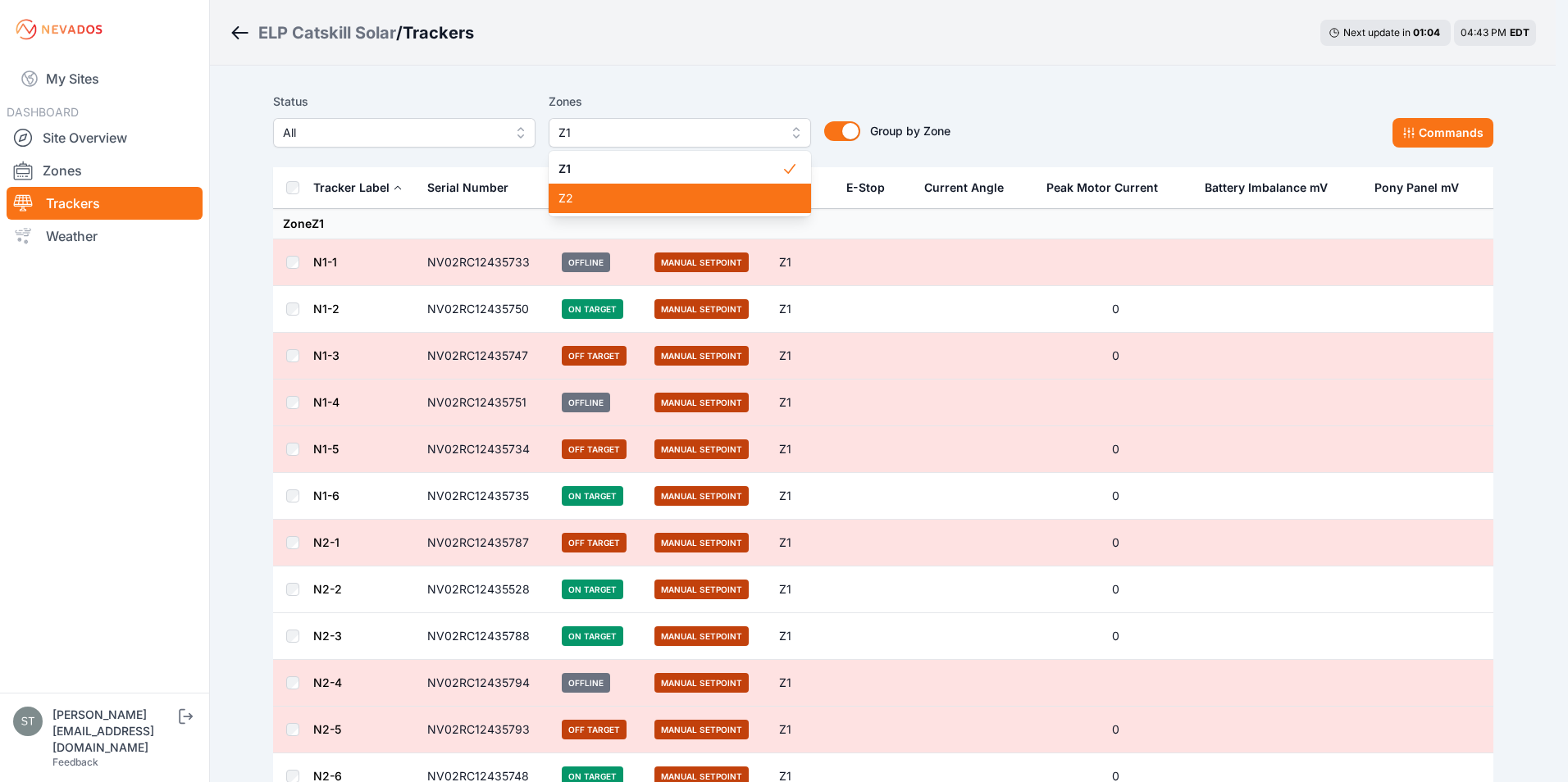
click at [590, 198] on span "Z2" at bounding box center [670, 198] width 223 height 16
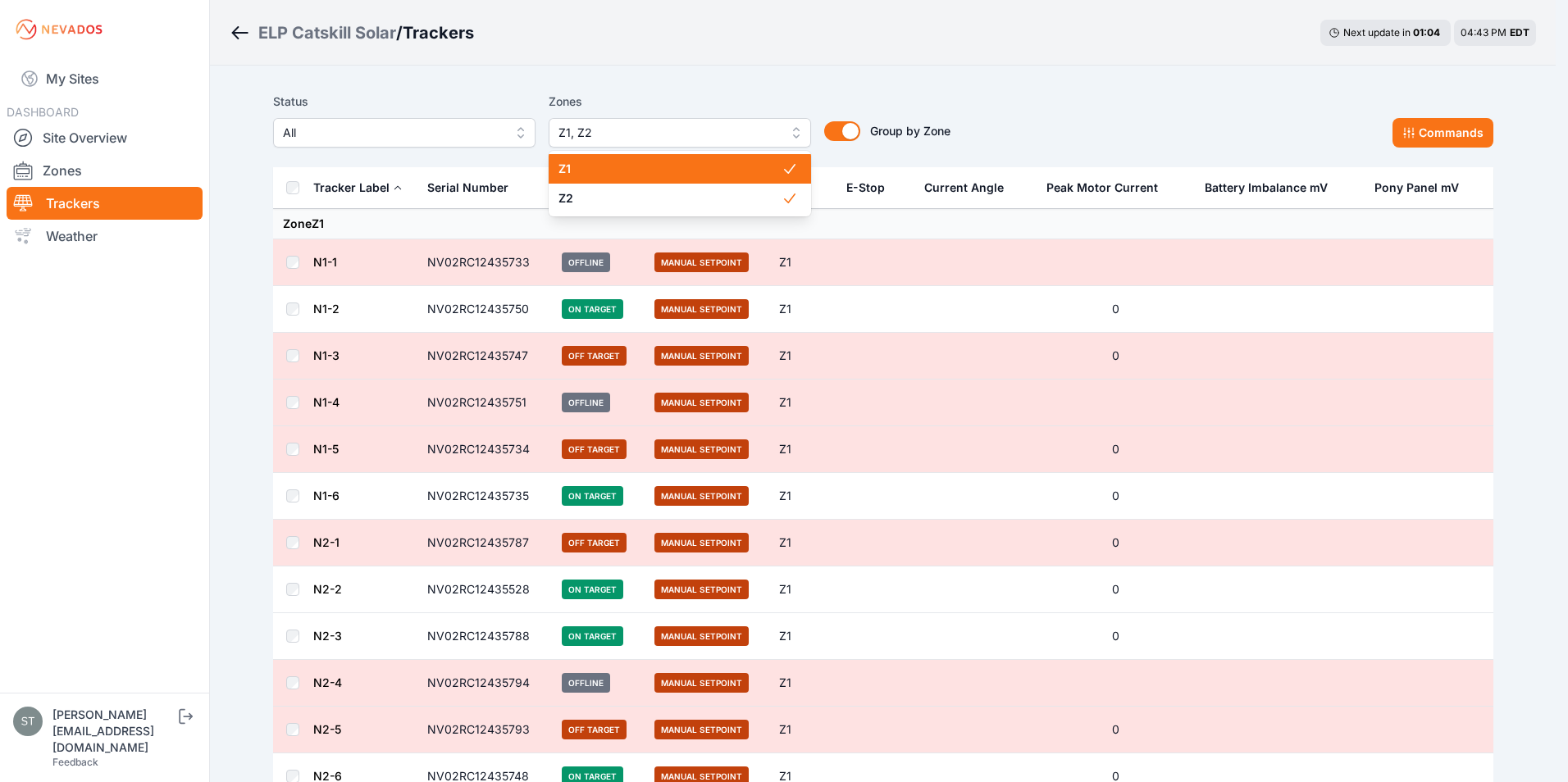
click at [601, 167] on span "Z1" at bounding box center [670, 168] width 223 height 16
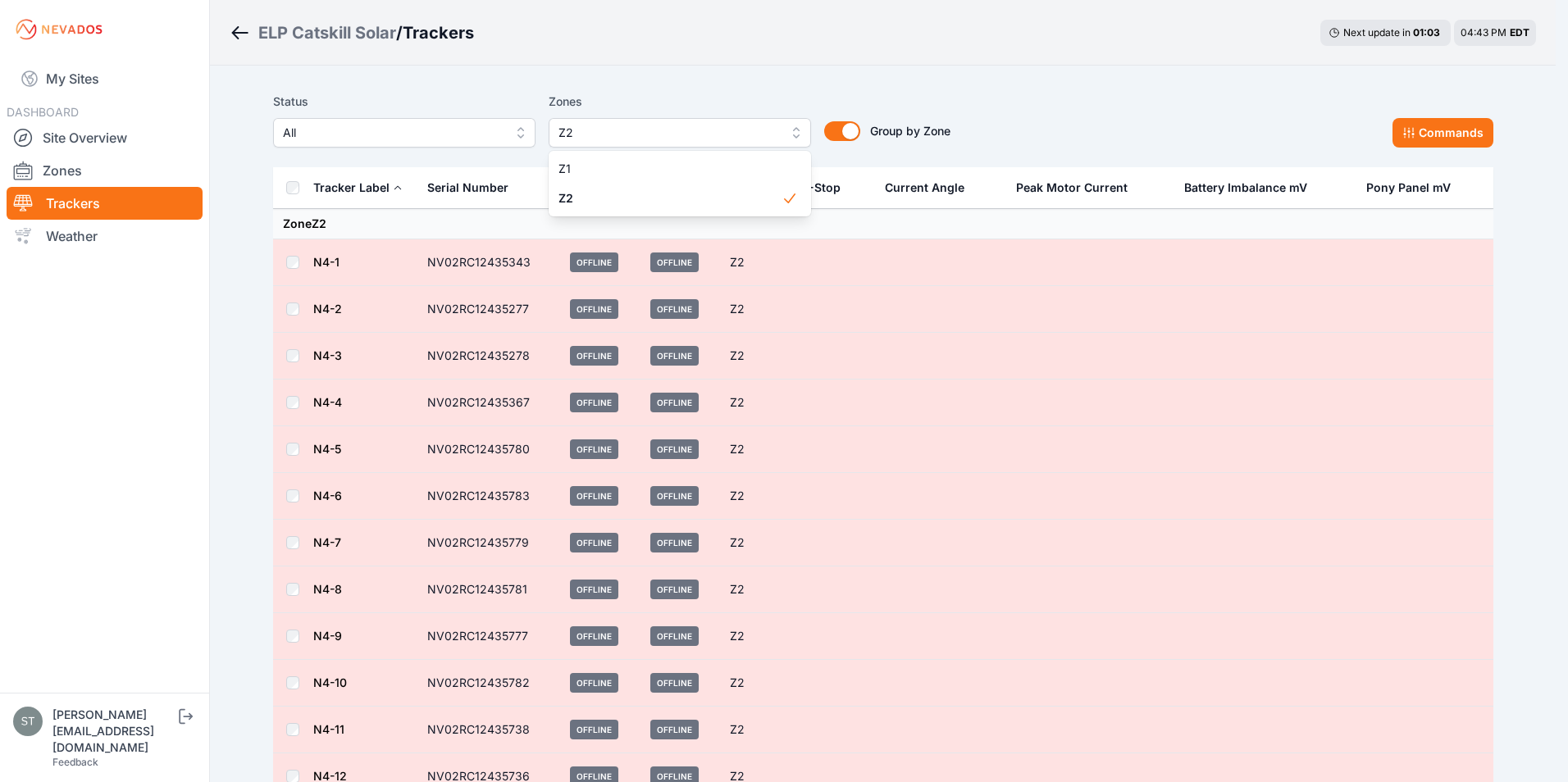
click at [291, 185] on main "Status All Zones Z2 Z1 Z2 Group by Zone Group by Zone Commands Tracker Label Se…" at bounding box center [883, 497] width 1220 height 824
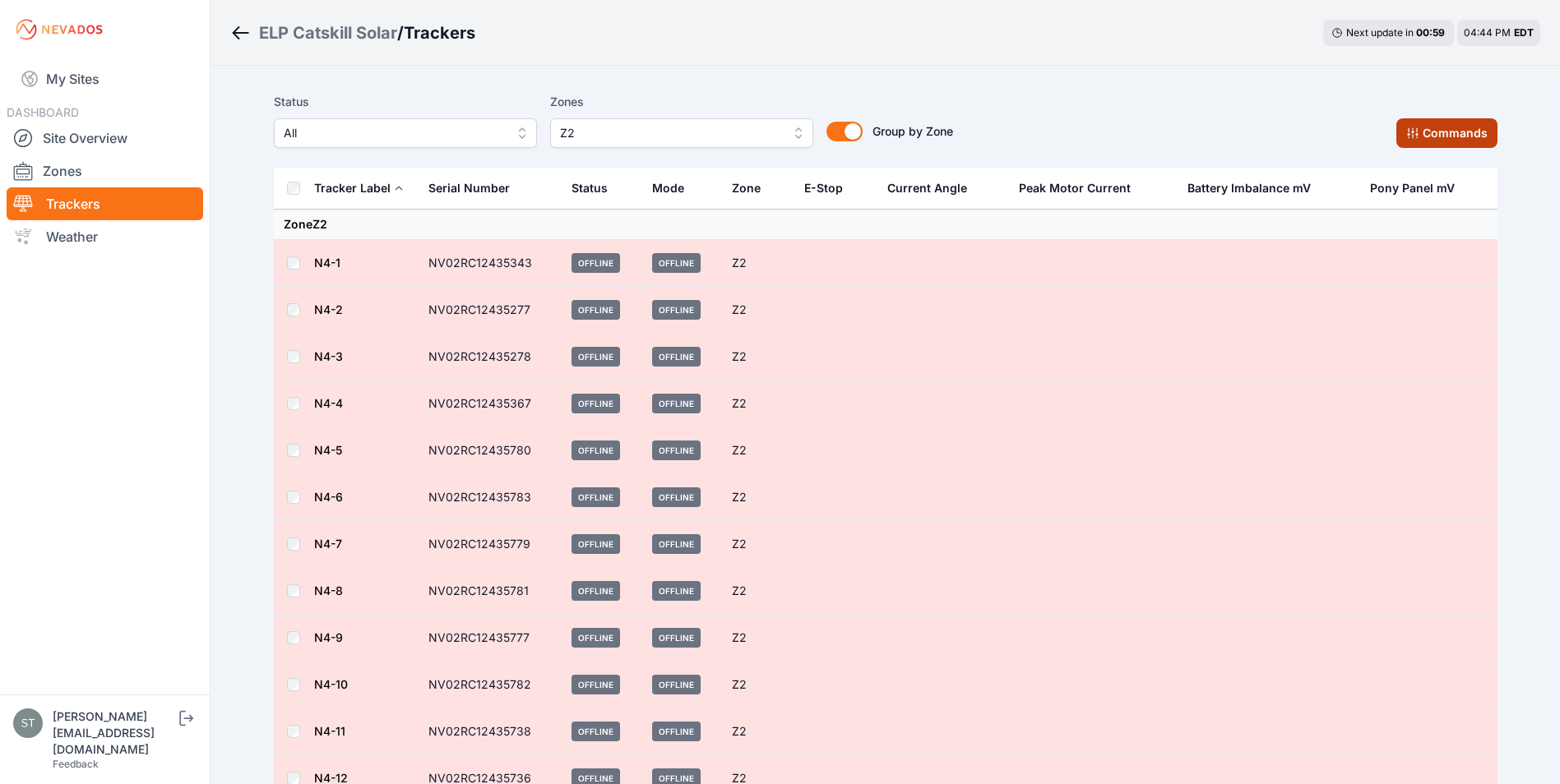
click at [1430, 135] on button "Commands" at bounding box center [1447, 133] width 101 height 30
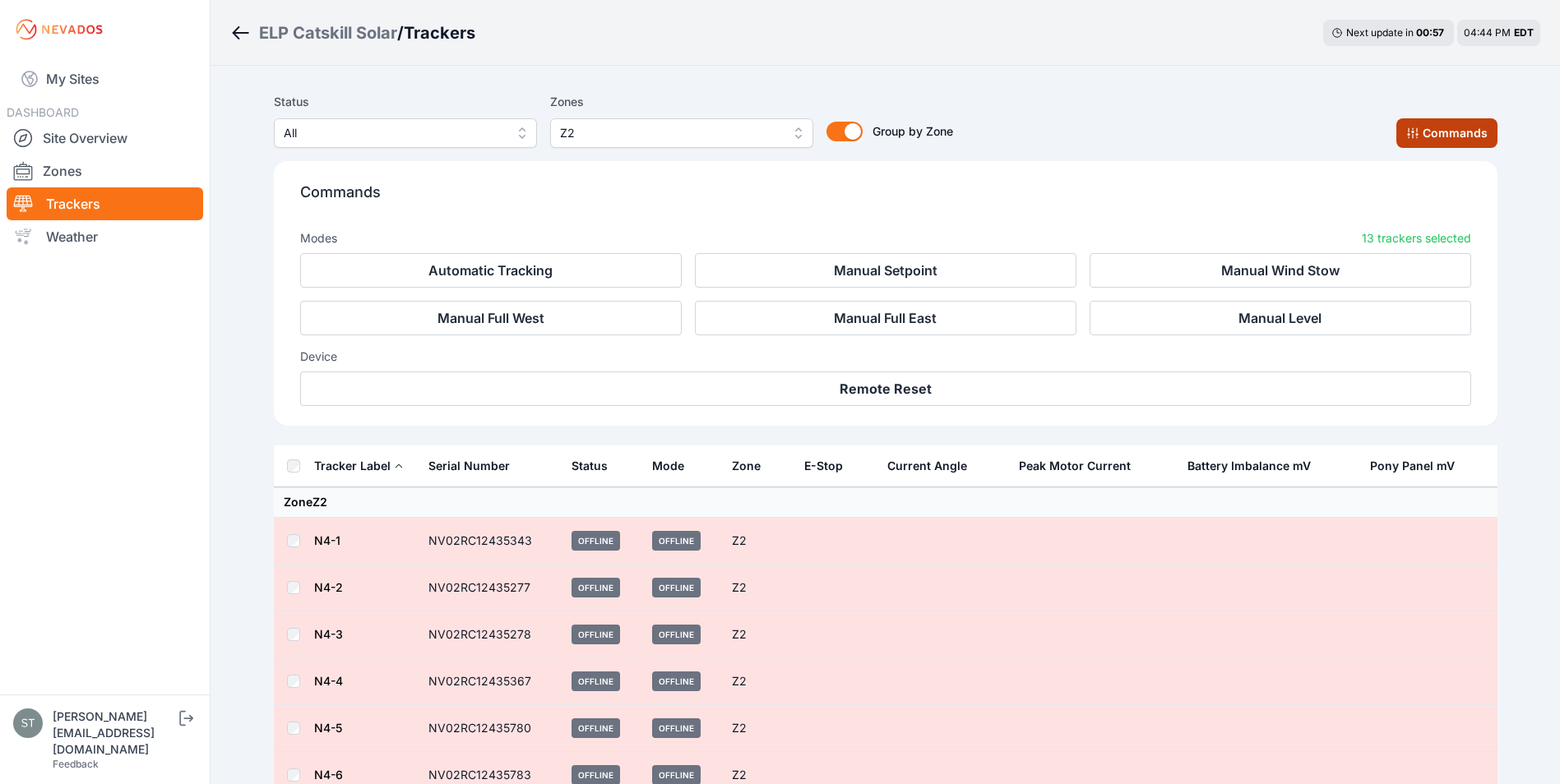
click at [1430, 132] on button "Commands" at bounding box center [1447, 133] width 101 height 30
